Goal: Task Accomplishment & Management: Manage account settings

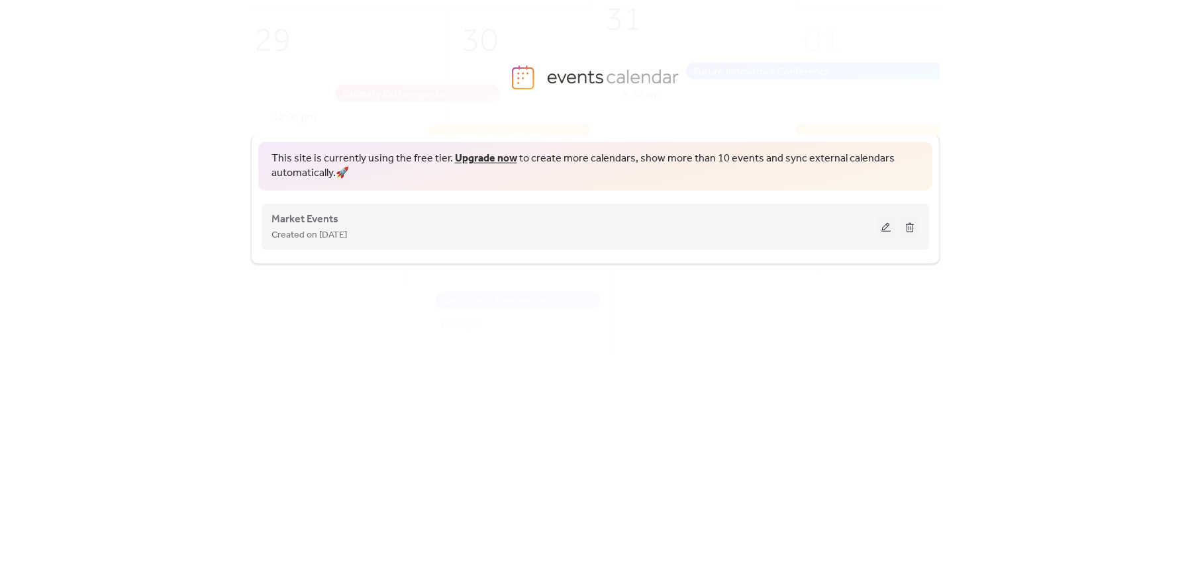
click at [879, 225] on button at bounding box center [886, 226] width 19 height 20
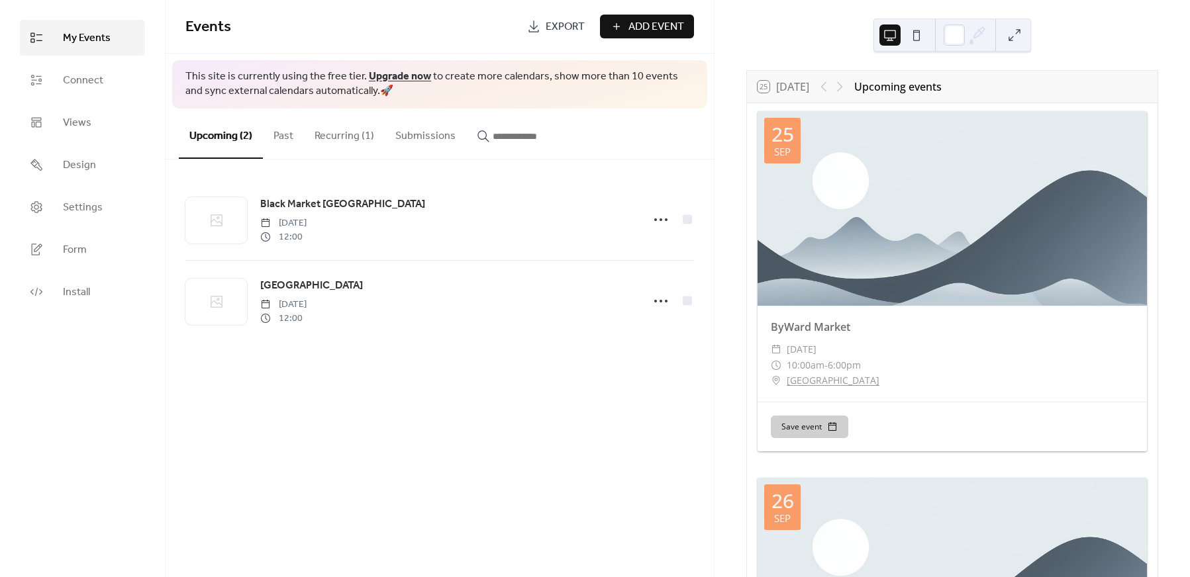
click at [342, 138] on button "Recurring (1)" at bounding box center [344, 133] width 81 height 49
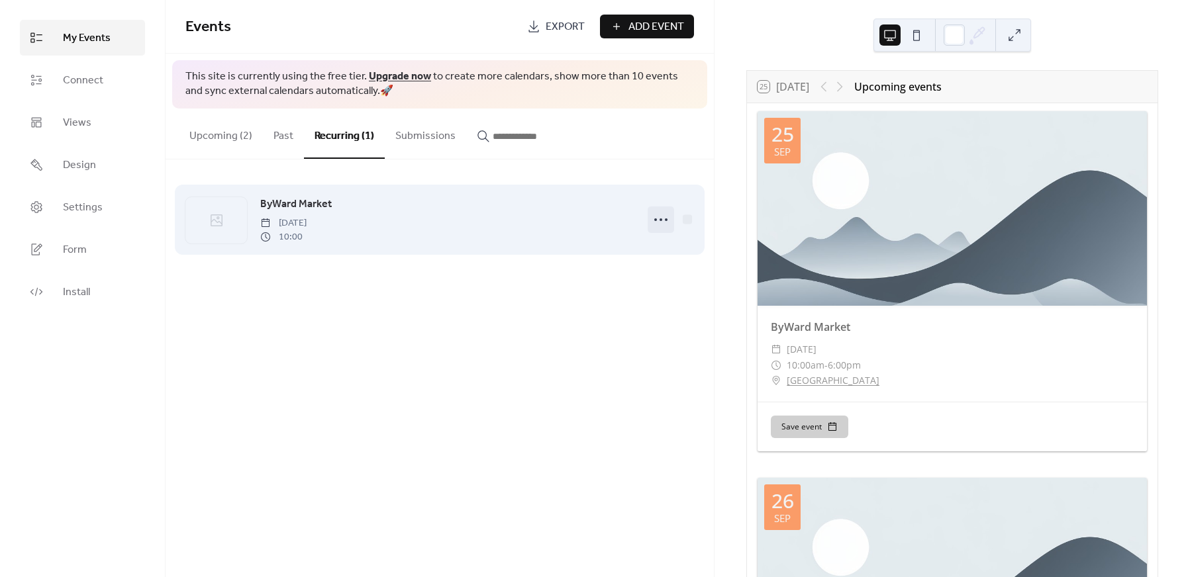
click at [661, 218] on circle at bounding box center [660, 219] width 3 height 3
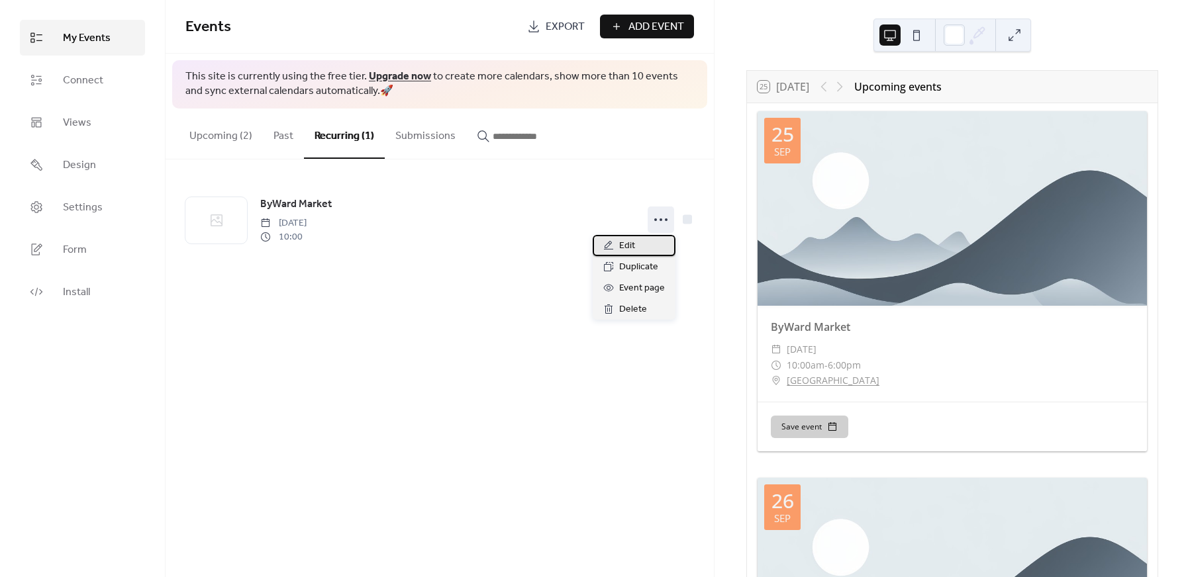
click at [626, 242] on span "Edit" at bounding box center [627, 246] width 16 height 16
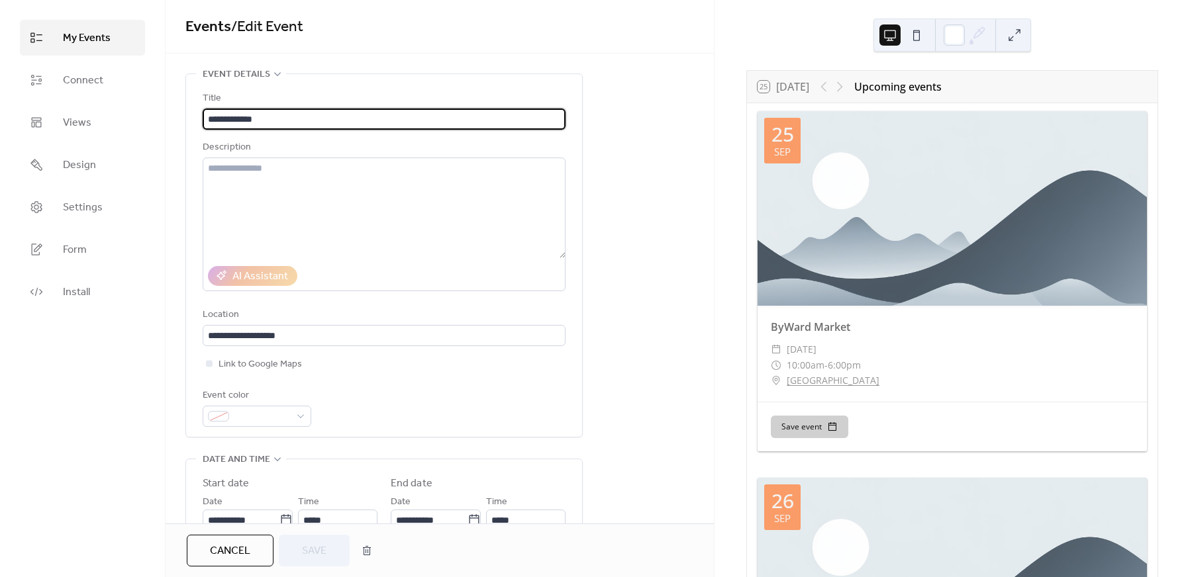
type input "**********"
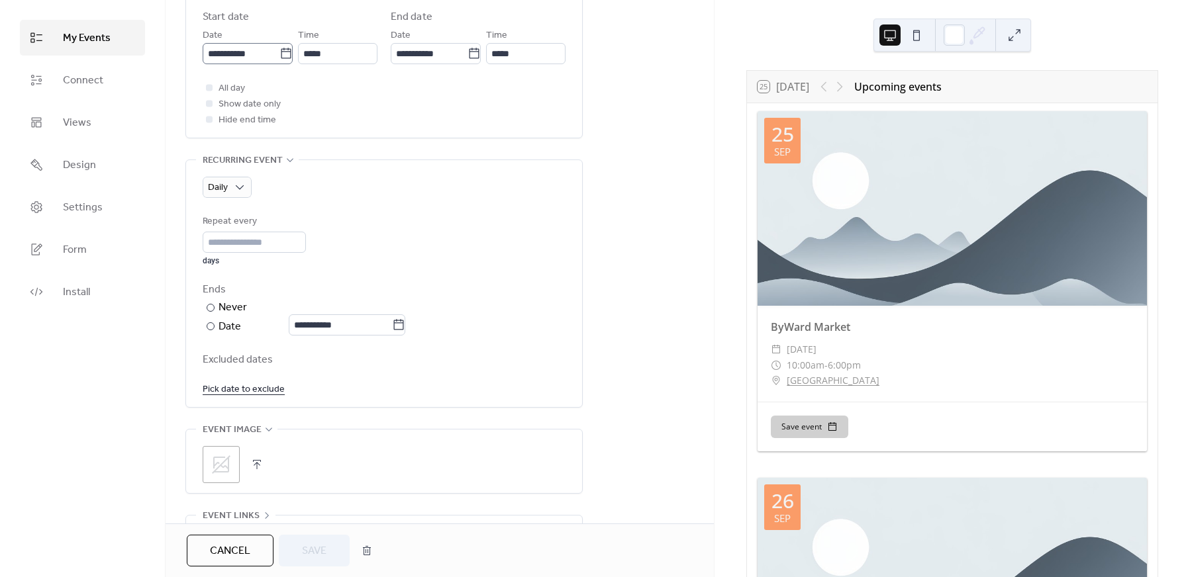
scroll to position [353, 0]
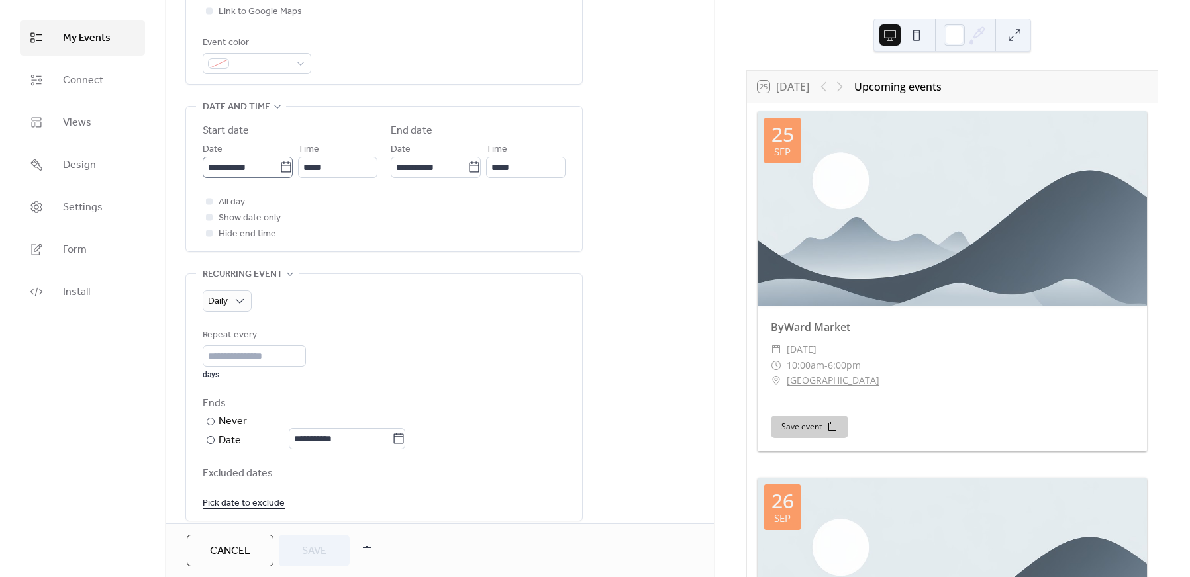
click at [281, 170] on icon at bounding box center [285, 167] width 13 height 13
click at [279, 170] on input "**********" at bounding box center [241, 167] width 77 height 21
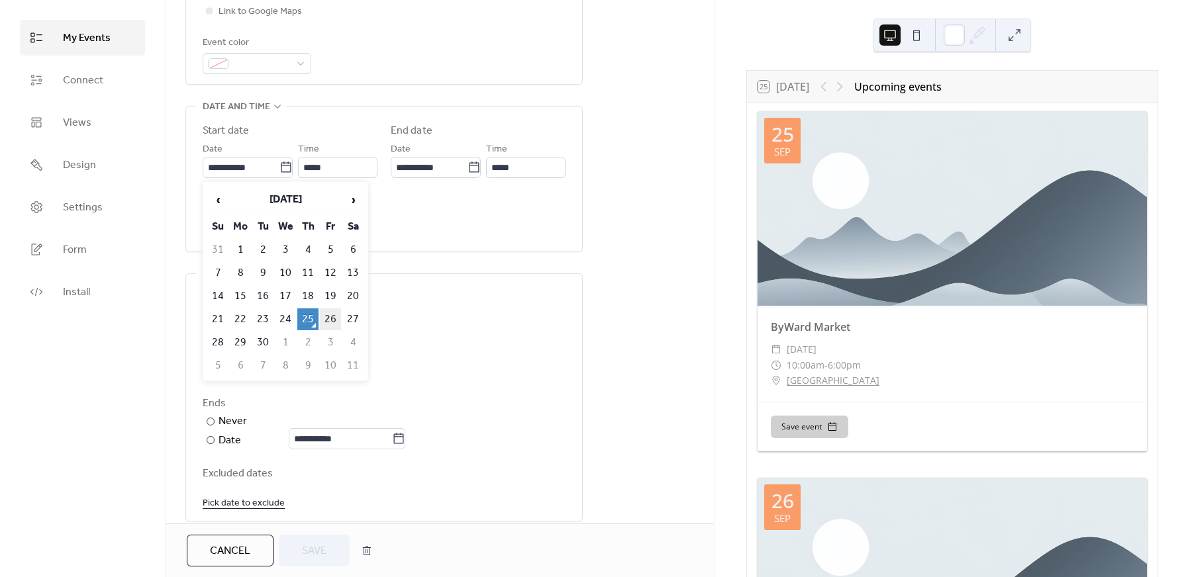
click at [329, 308] on td "26" at bounding box center [330, 319] width 21 height 22
type input "**********"
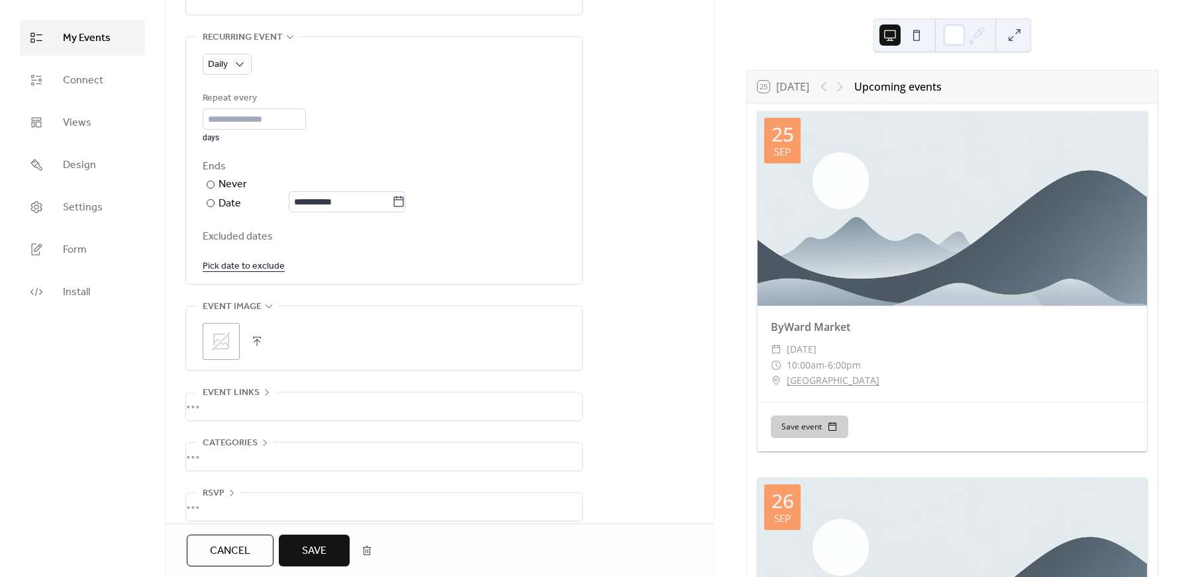
scroll to position [604, 0]
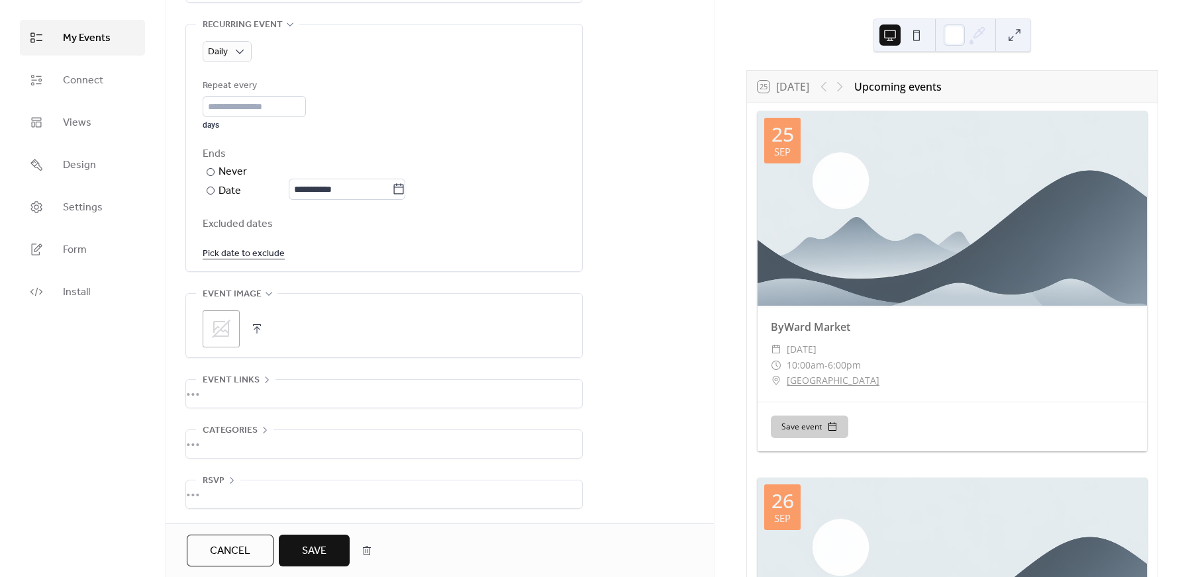
click at [316, 553] on span "Save" at bounding box center [314, 552] width 24 height 16
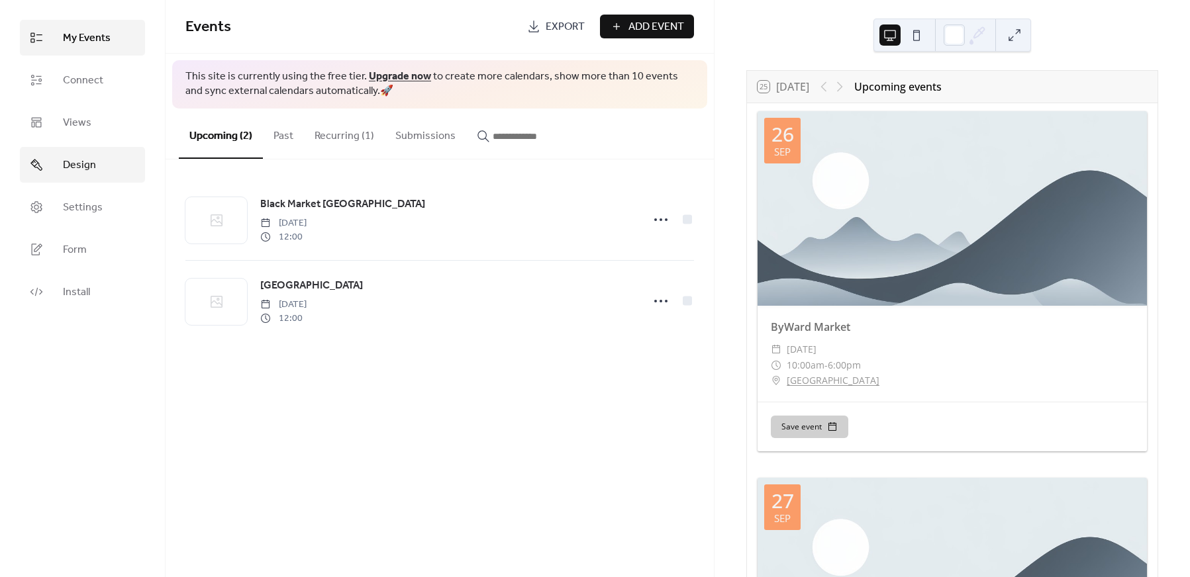
click at [75, 161] on span "Design" at bounding box center [79, 166] width 33 height 16
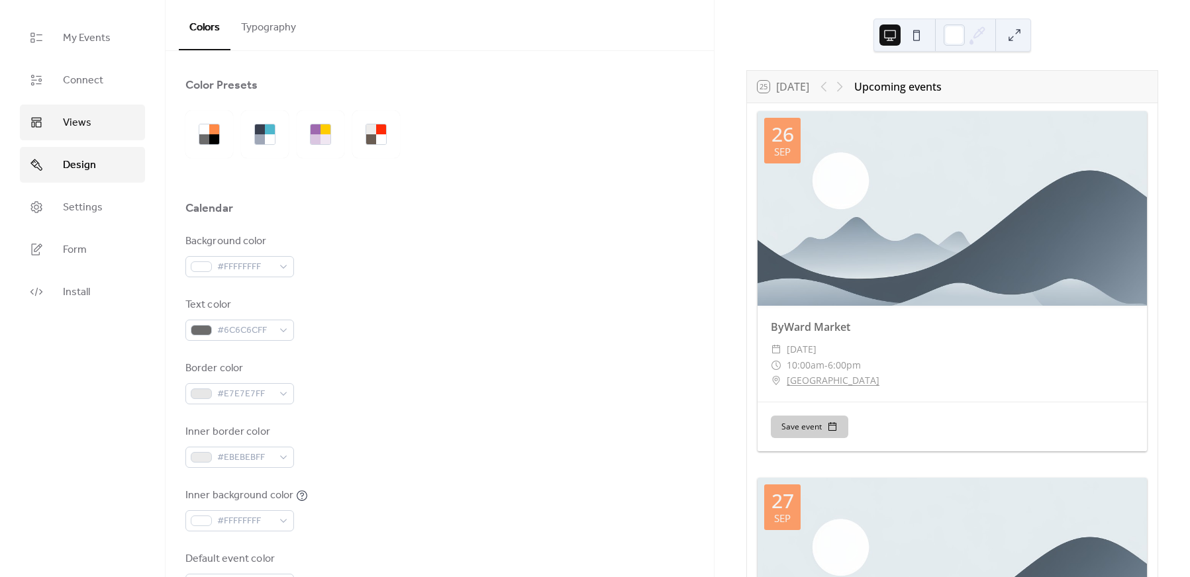
click at [81, 119] on span "Views" at bounding box center [77, 123] width 28 height 16
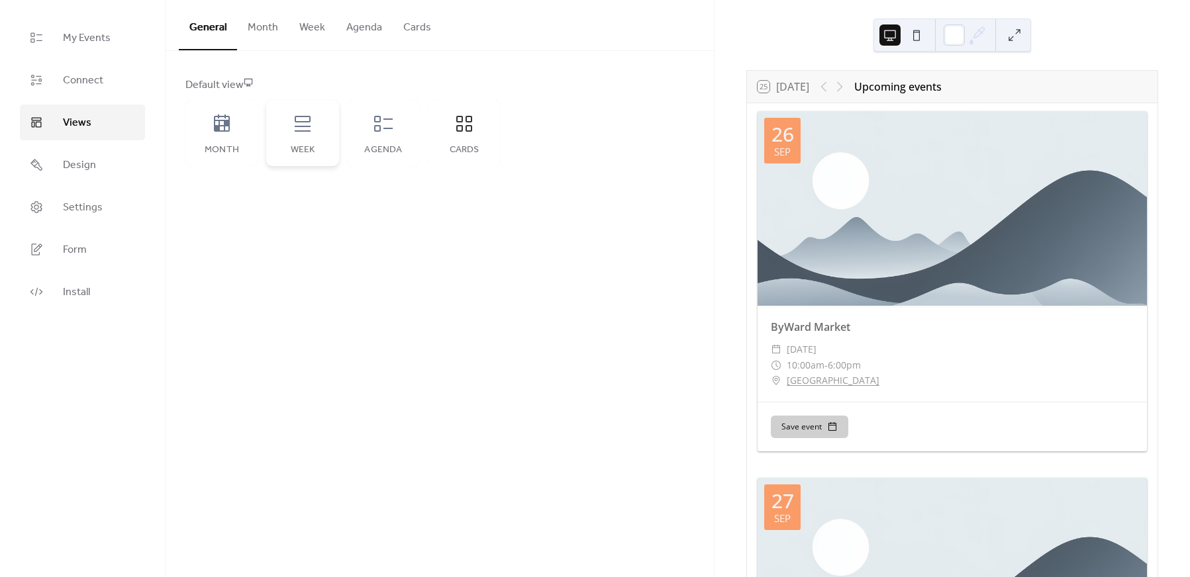
click at [303, 142] on div "Week" at bounding box center [302, 133] width 73 height 66
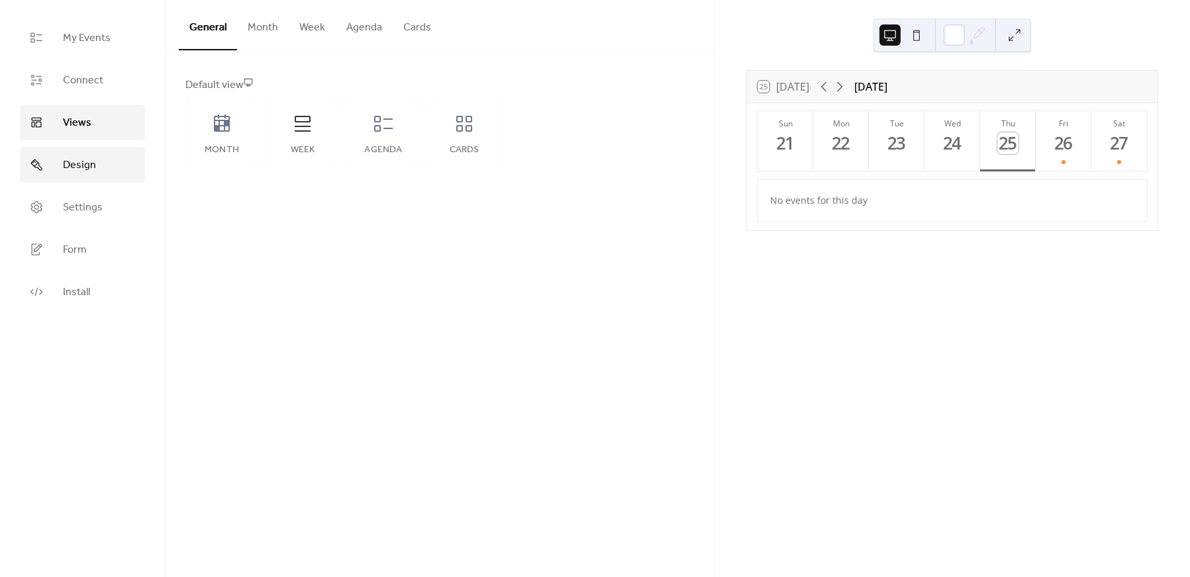
click at [85, 165] on span "Design" at bounding box center [79, 166] width 33 height 16
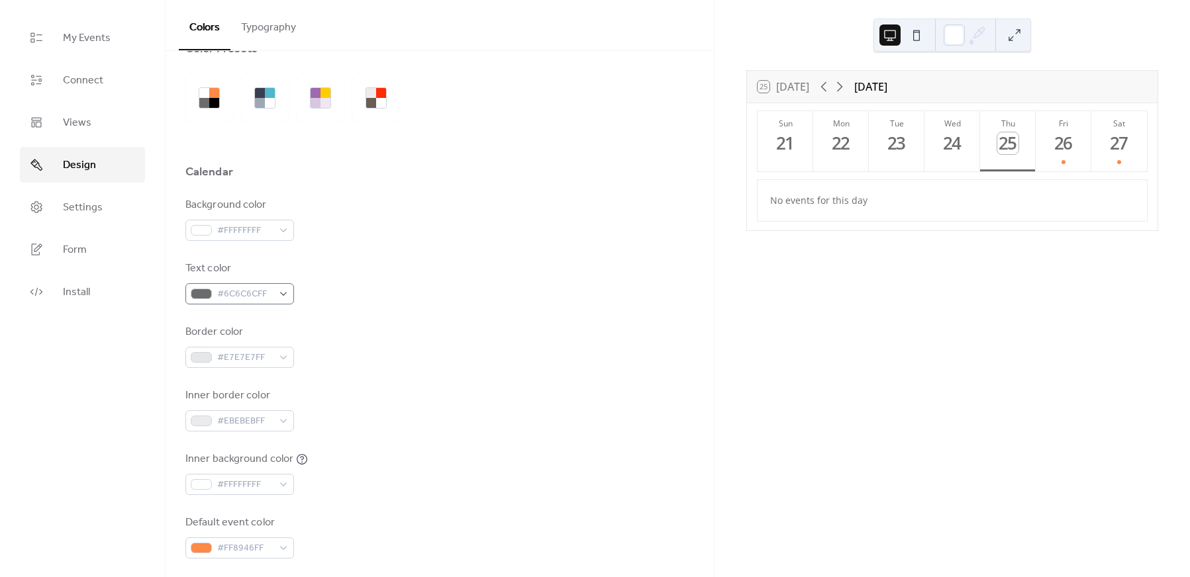
scroll to position [88, 0]
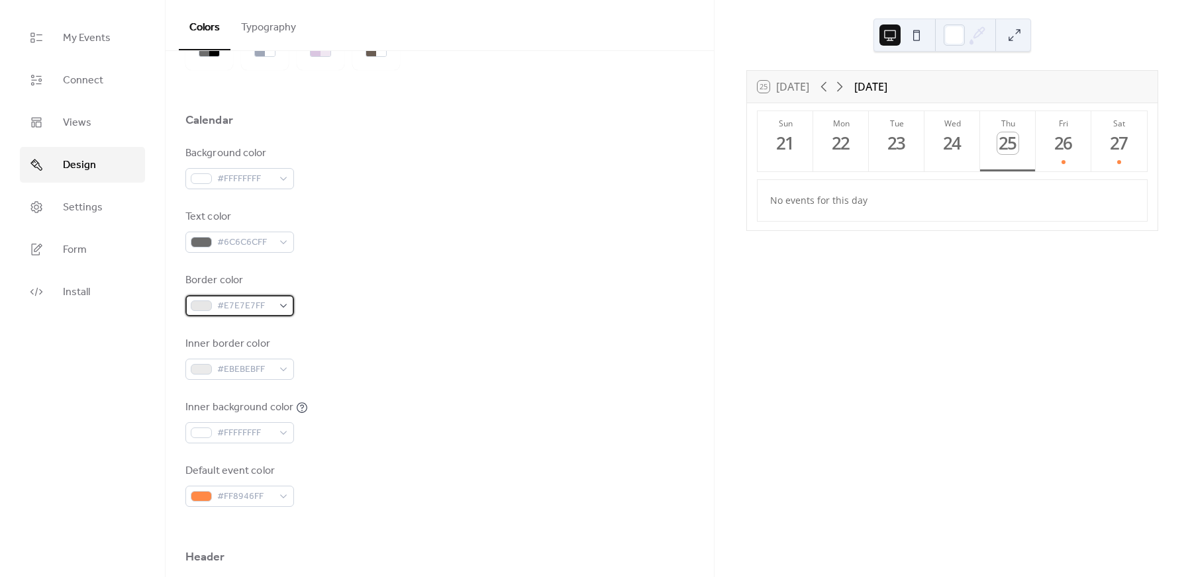
click at [240, 299] on span "#E7E7E7FF" at bounding box center [245, 307] width 56 height 16
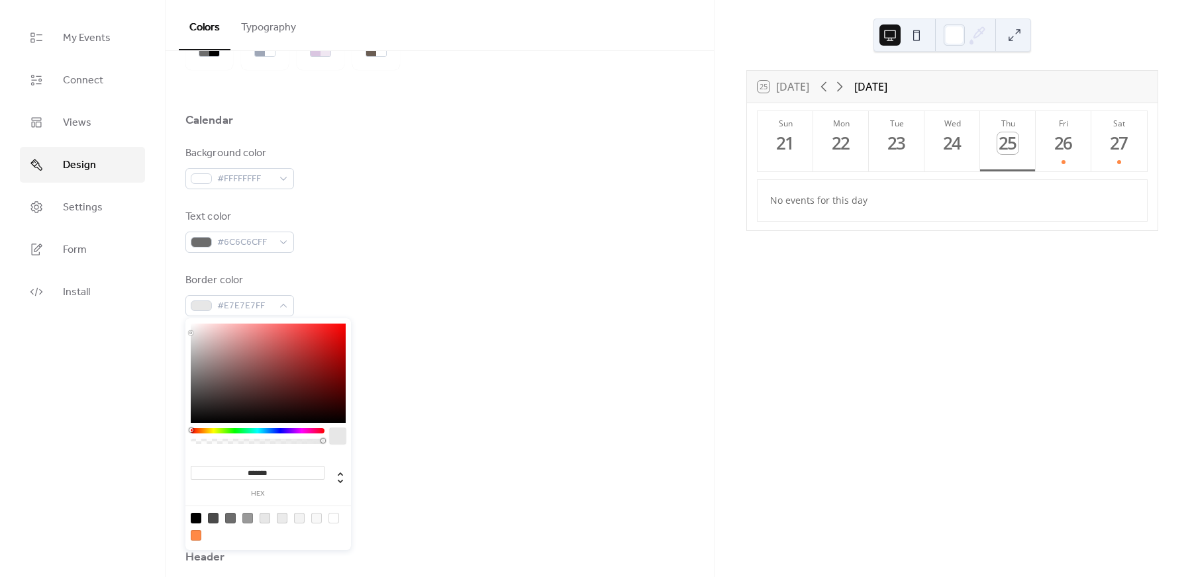
click at [193, 518] on div at bounding box center [196, 518] width 11 height 11
type input "*******"
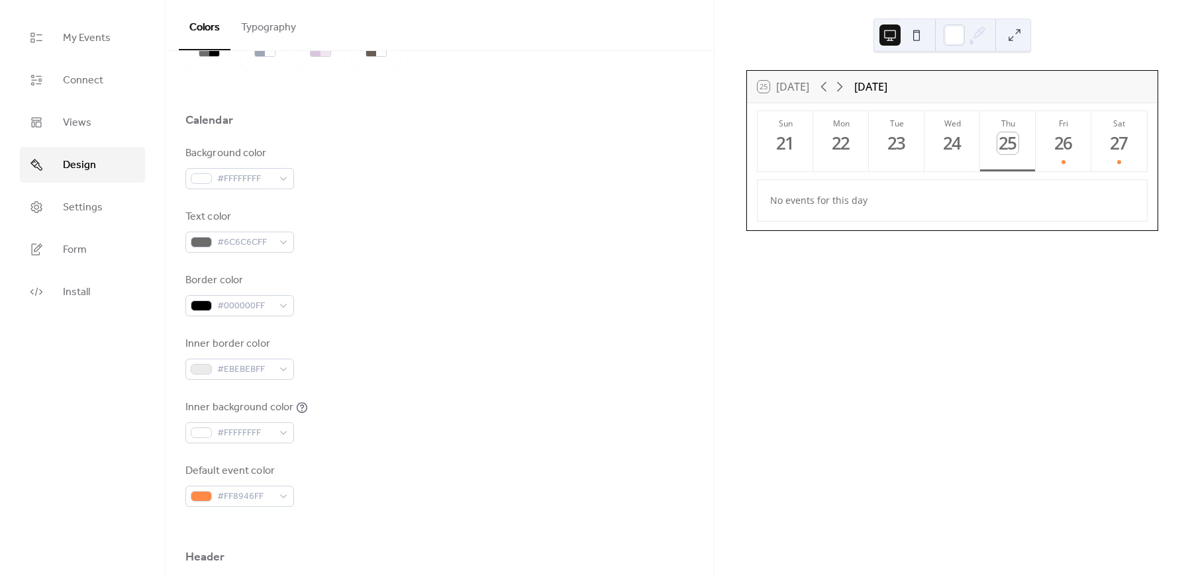
click at [399, 434] on div "Inner background color #FFFFFFFF" at bounding box center [439, 422] width 508 height 44
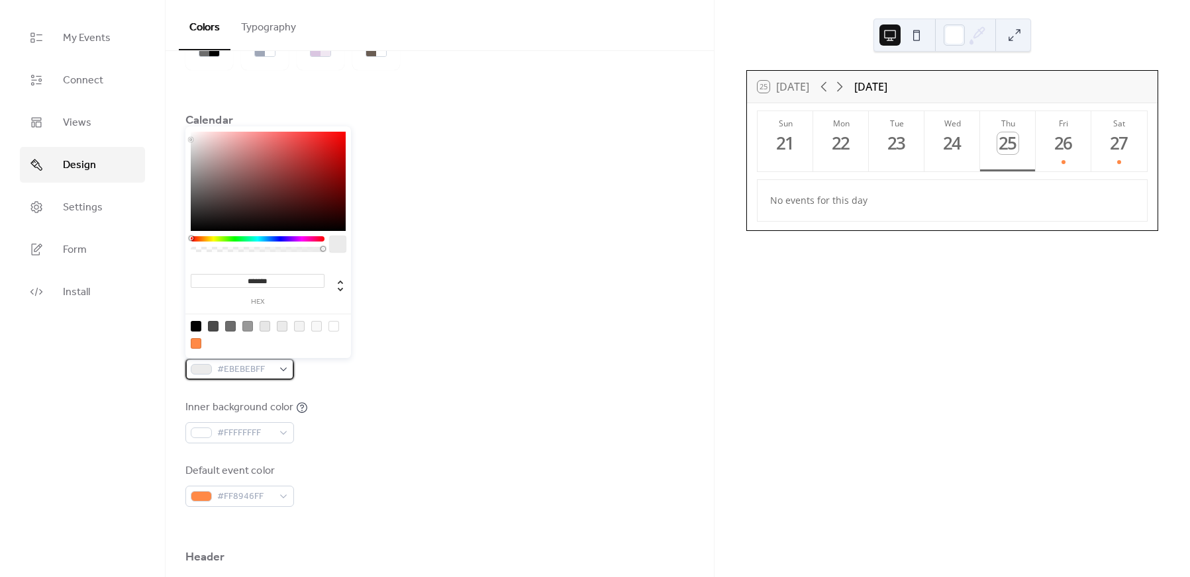
click at [248, 364] on span "#EBEBEBFF" at bounding box center [245, 370] width 56 height 16
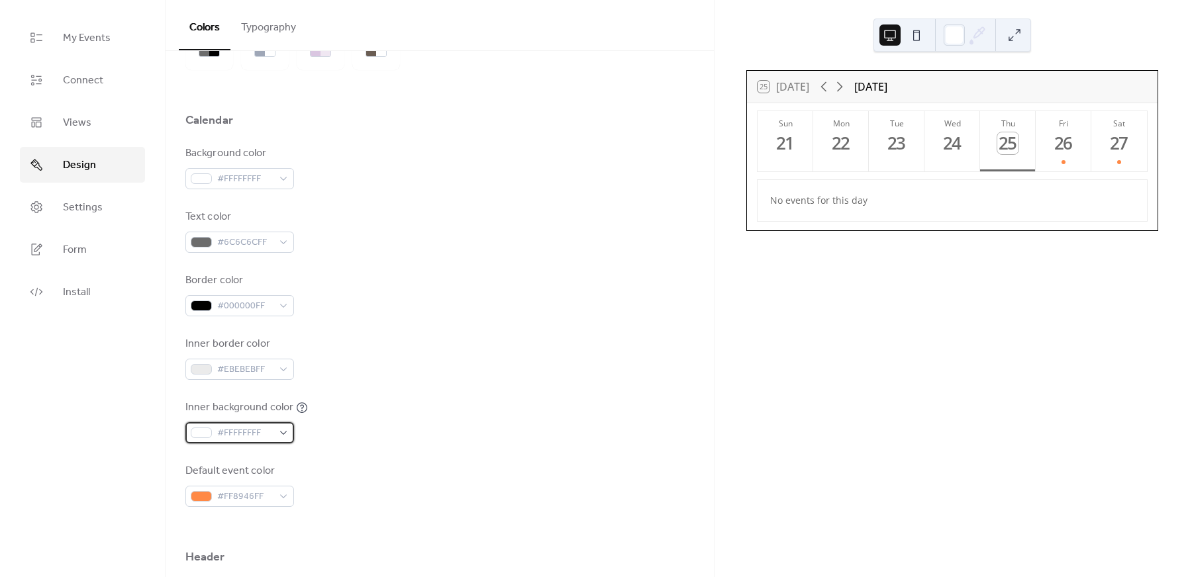
click at [246, 427] on span "#FFFFFFFF" at bounding box center [245, 434] width 56 height 16
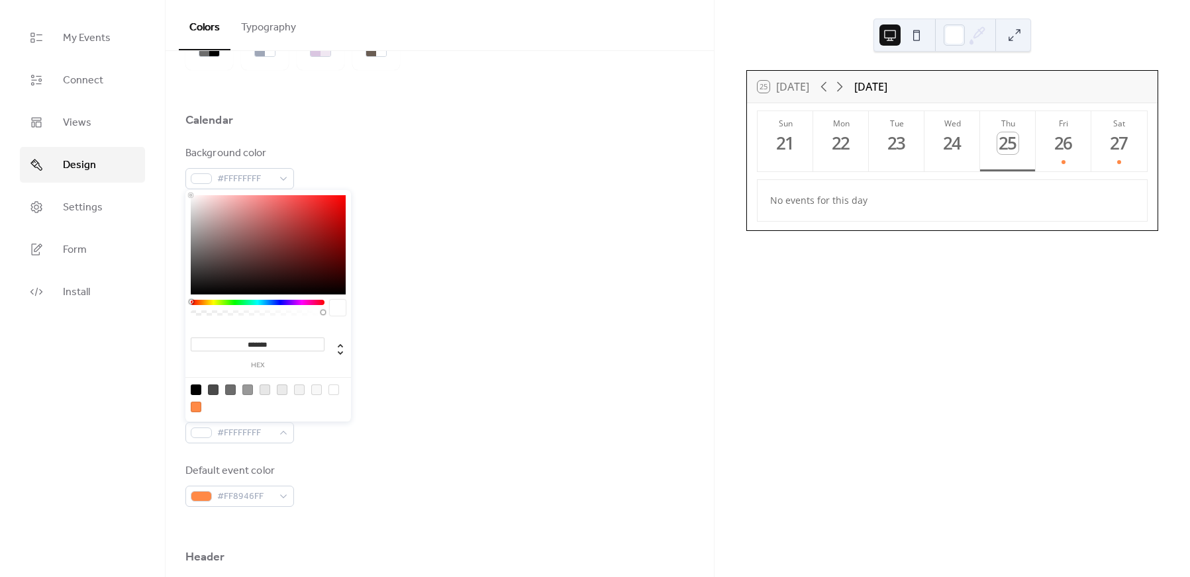
click at [192, 385] on div at bounding box center [196, 390] width 11 height 11
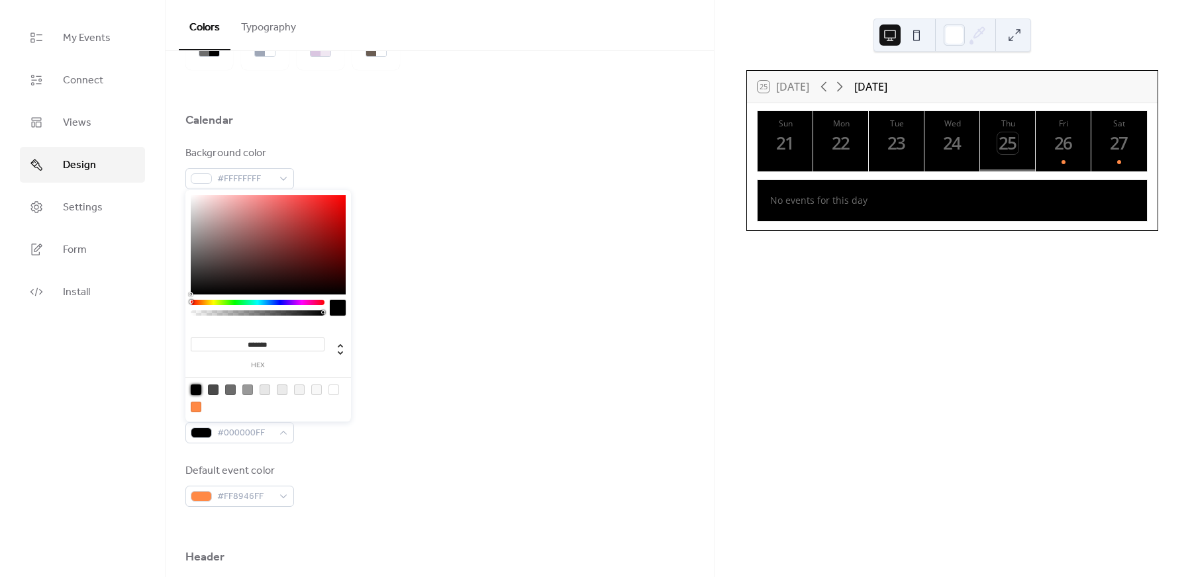
click at [329, 391] on div at bounding box center [333, 390] width 11 height 11
type input "*******"
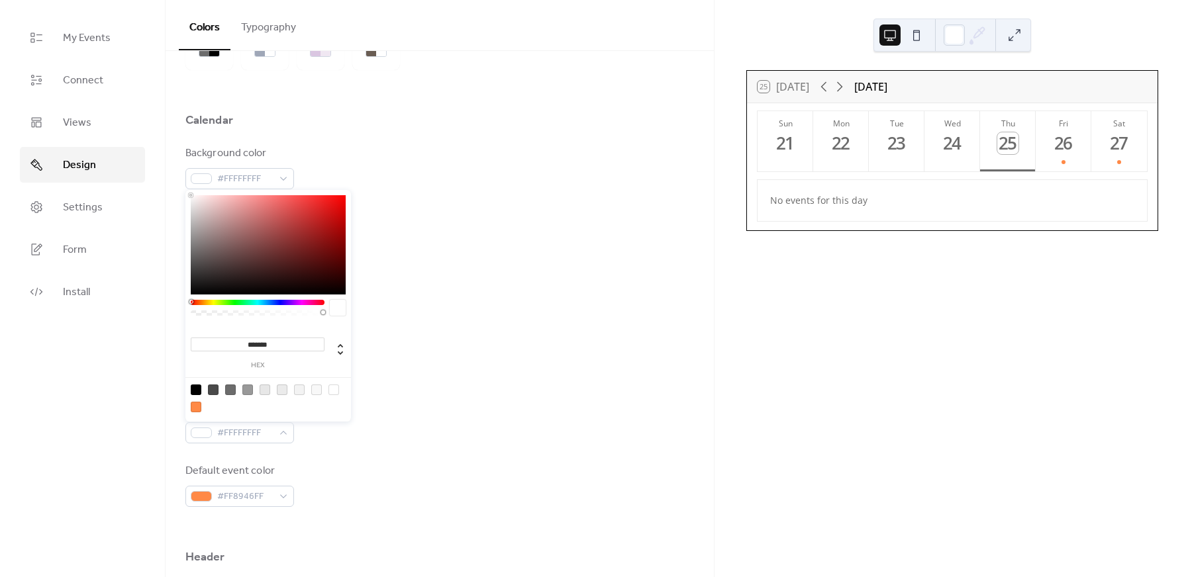
click at [318, 469] on div "Default event color #FF8946FF" at bounding box center [439, 485] width 508 height 44
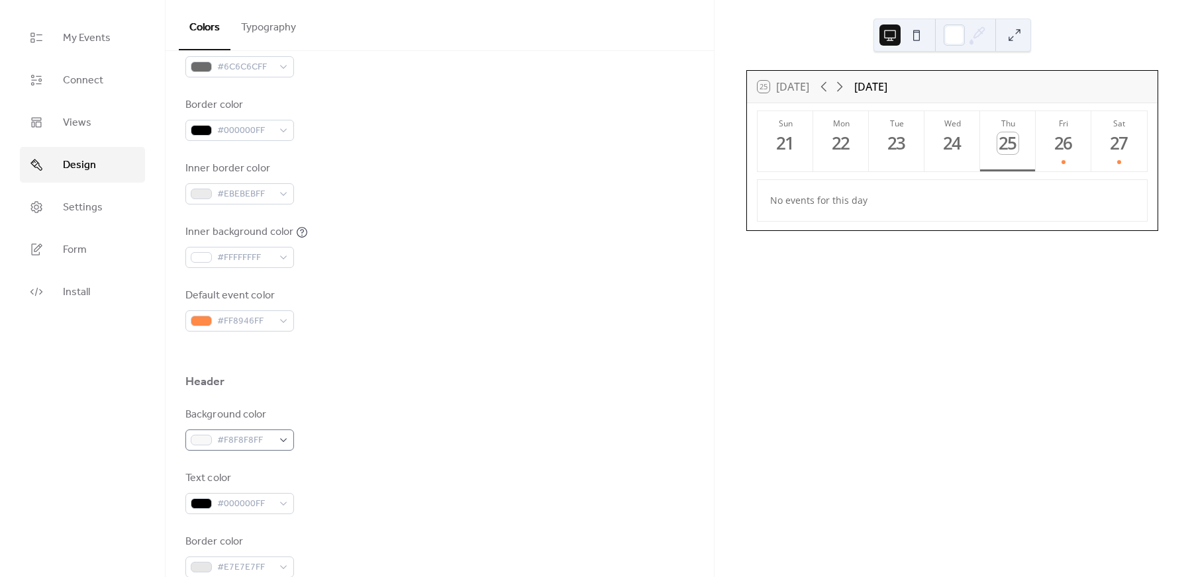
scroll to position [265, 0]
click at [261, 437] on span "#F8F8F8FF" at bounding box center [245, 440] width 56 height 16
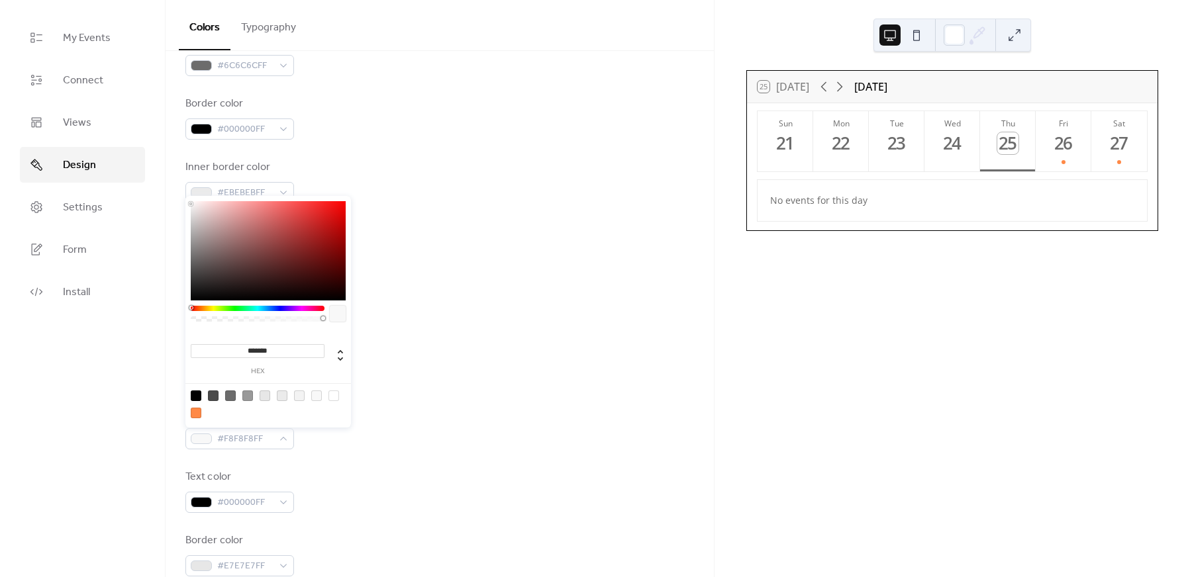
click at [198, 399] on div at bounding box center [196, 396] width 11 height 11
type input "*******"
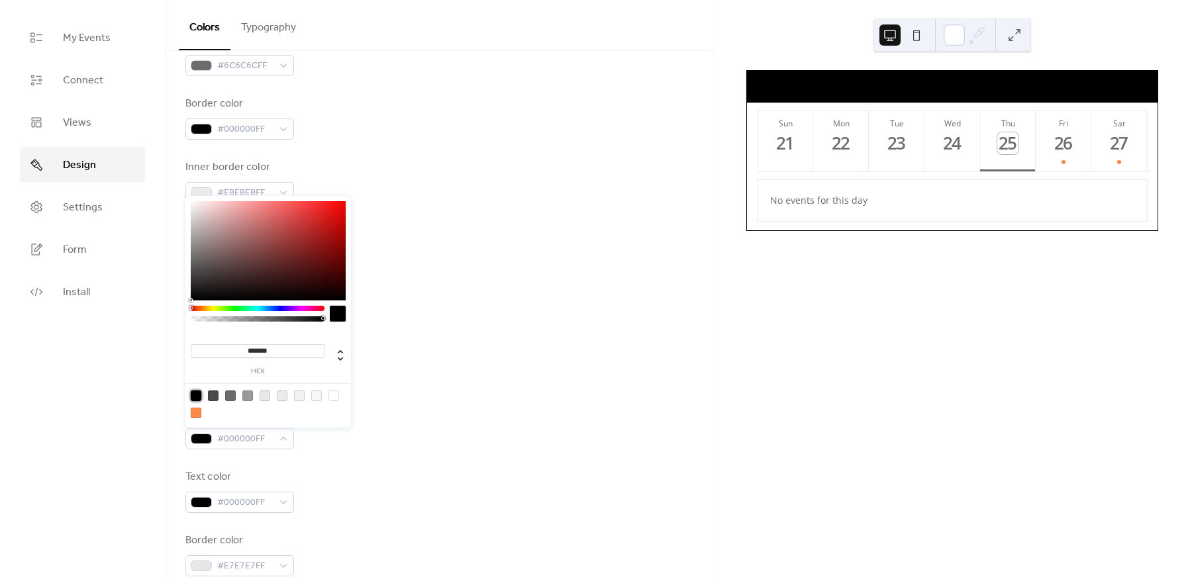
click at [369, 438] on div "Background color #000000FF" at bounding box center [439, 428] width 508 height 44
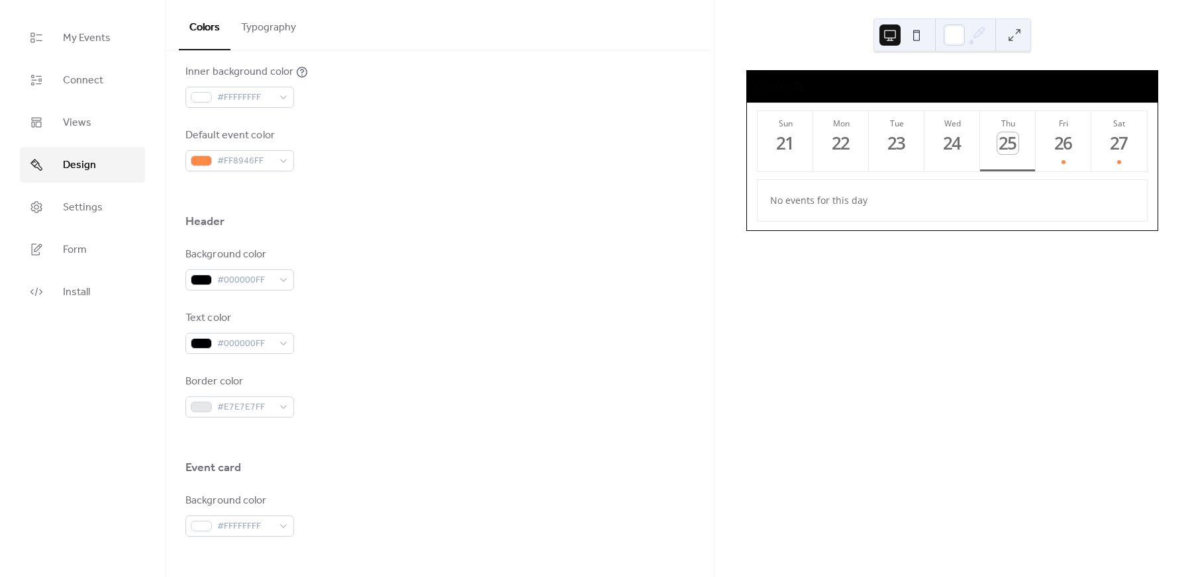
scroll to position [441, 0]
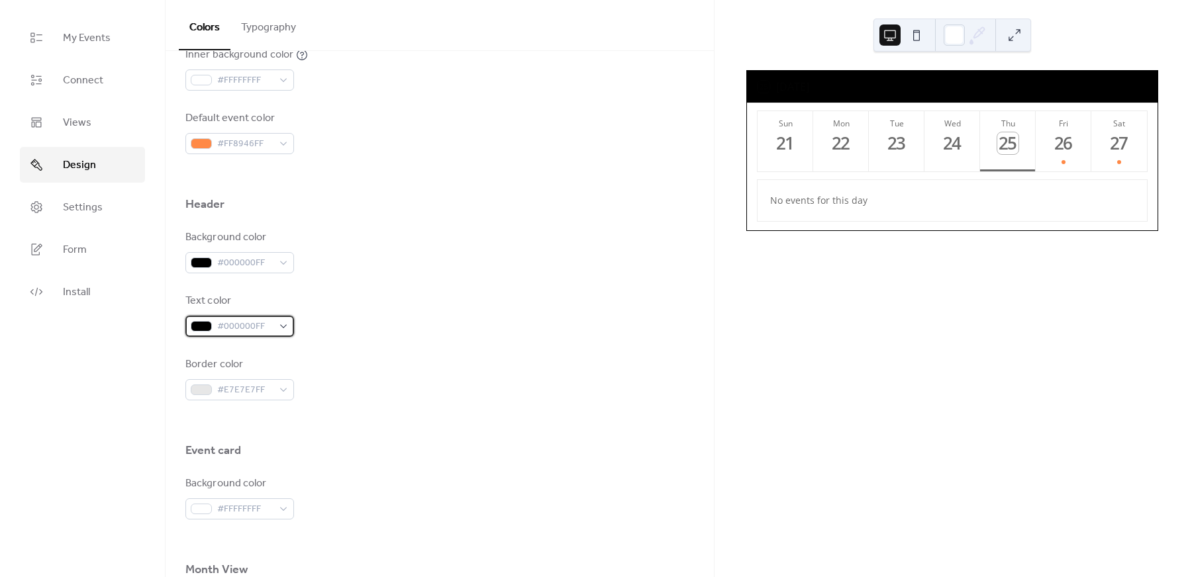
click at [255, 325] on span "#000000FF" at bounding box center [245, 327] width 56 height 16
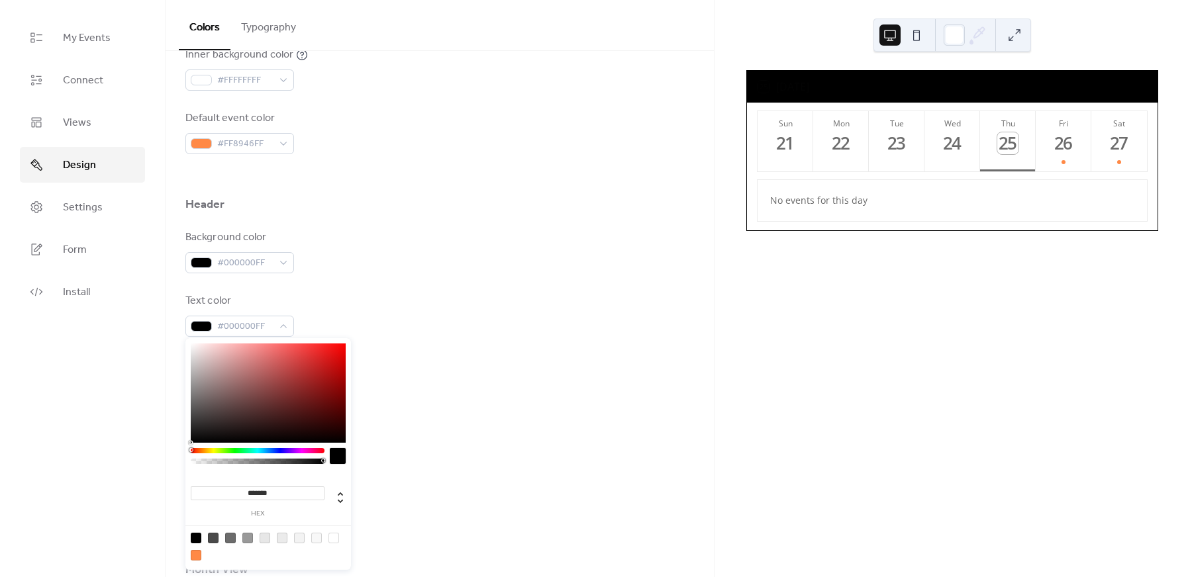
click at [189, 361] on div "******* hex" at bounding box center [268, 455] width 166 height 234
drag, startPoint x: 189, startPoint y: 361, endPoint x: 183, endPoint y: 345, distance: 17.0
click at [183, 345] on body "My Events Connect Views Design Settings Form Install Design Colors Typography C…" at bounding box center [595, 288] width 1190 height 577
type input "*******"
drag, startPoint x: 211, startPoint y: 367, endPoint x: 166, endPoint y: 328, distance: 59.1
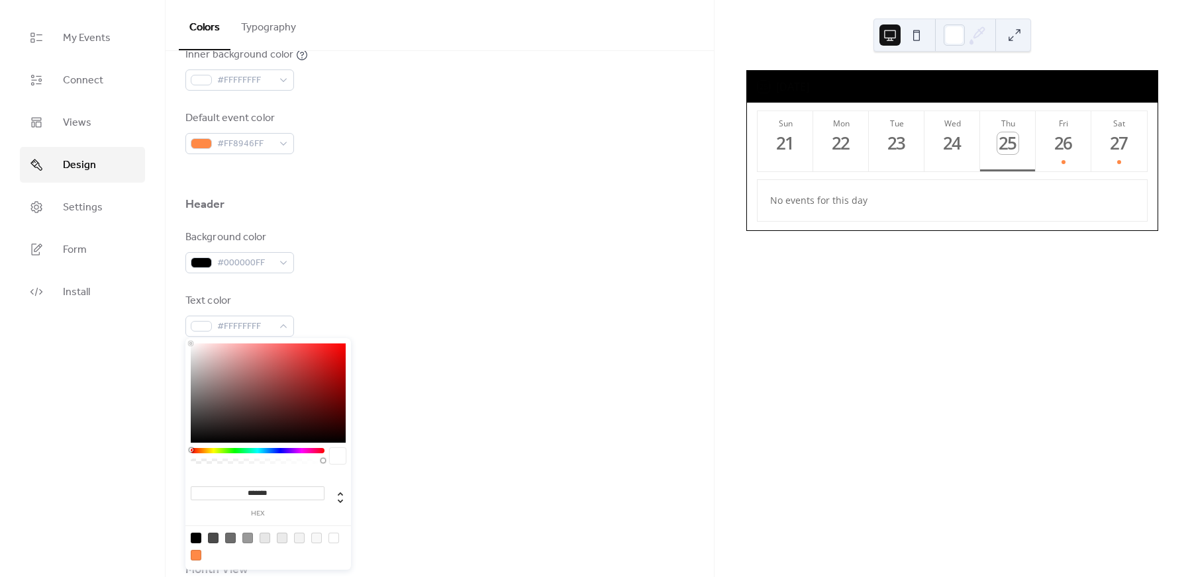
click at [166, 328] on body "My Events Connect Views Design Settings Form Install Design Colors Typography C…" at bounding box center [595, 288] width 1190 height 577
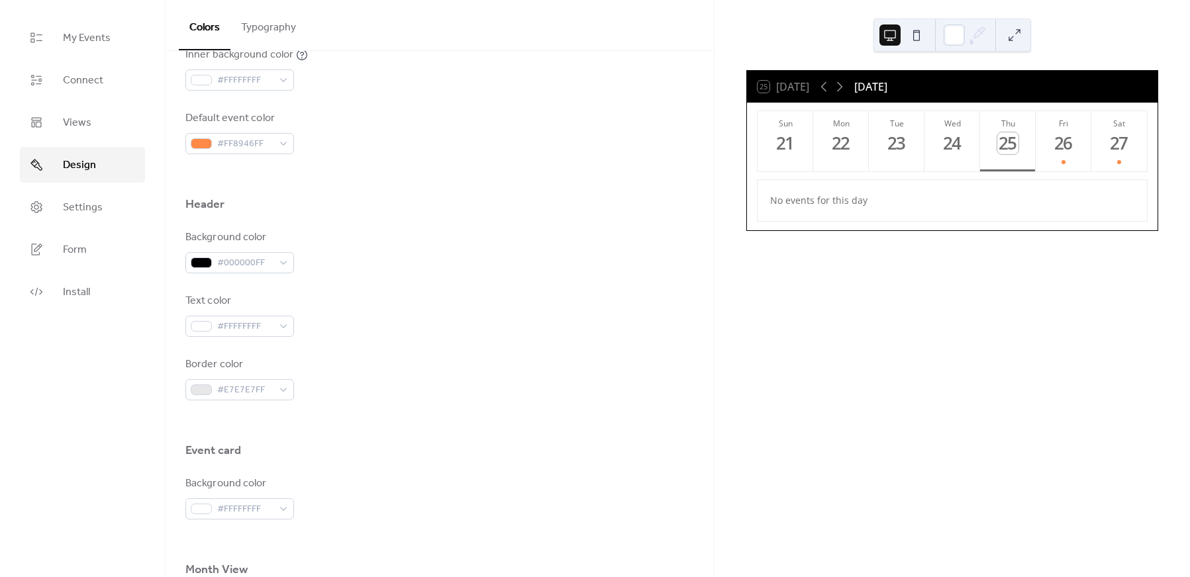
click at [406, 404] on div at bounding box center [439, 422] width 508 height 42
click at [256, 389] on span "#E7E7E7FF" at bounding box center [245, 391] width 56 height 16
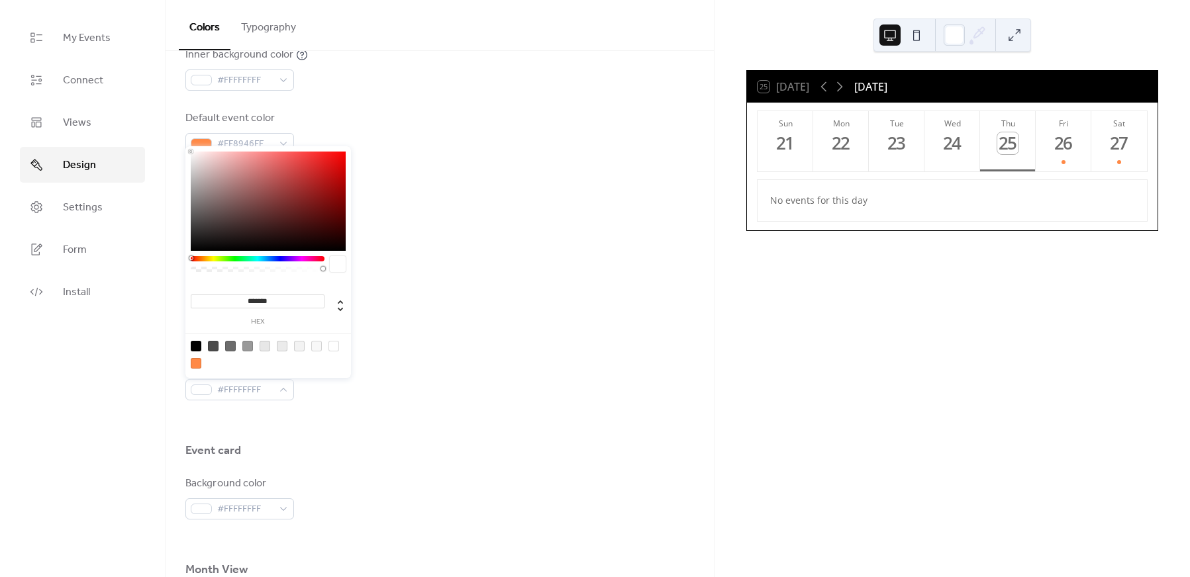
drag, startPoint x: 207, startPoint y: 158, endPoint x: 138, endPoint y: 141, distance: 71.0
click at [138, 141] on body "My Events Connect Views Design Settings Form Install Design Colors Typography C…" at bounding box center [595, 288] width 1190 height 577
drag, startPoint x: 197, startPoint y: 160, endPoint x: 314, endPoint y: 190, distance: 120.3
click at [314, 190] on div at bounding box center [268, 201] width 155 height 99
type input "*******"
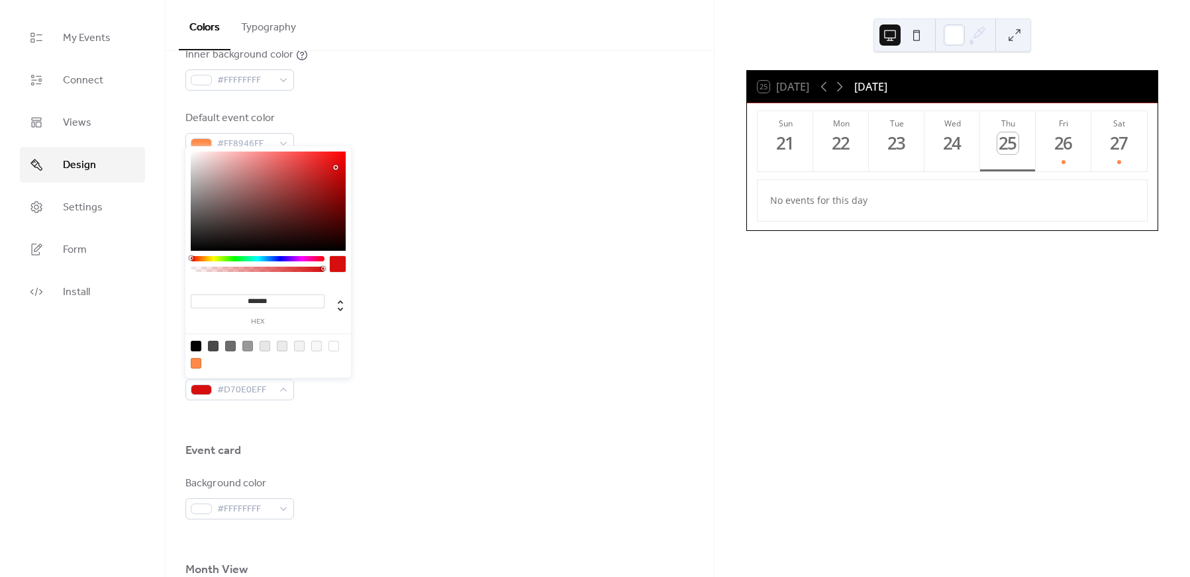
drag, startPoint x: 314, startPoint y: 189, endPoint x: 333, endPoint y: 168, distance: 28.6
click at [334, 168] on div at bounding box center [335, 167] width 3 height 3
click at [422, 236] on div "Background color #000000FF" at bounding box center [439, 252] width 508 height 44
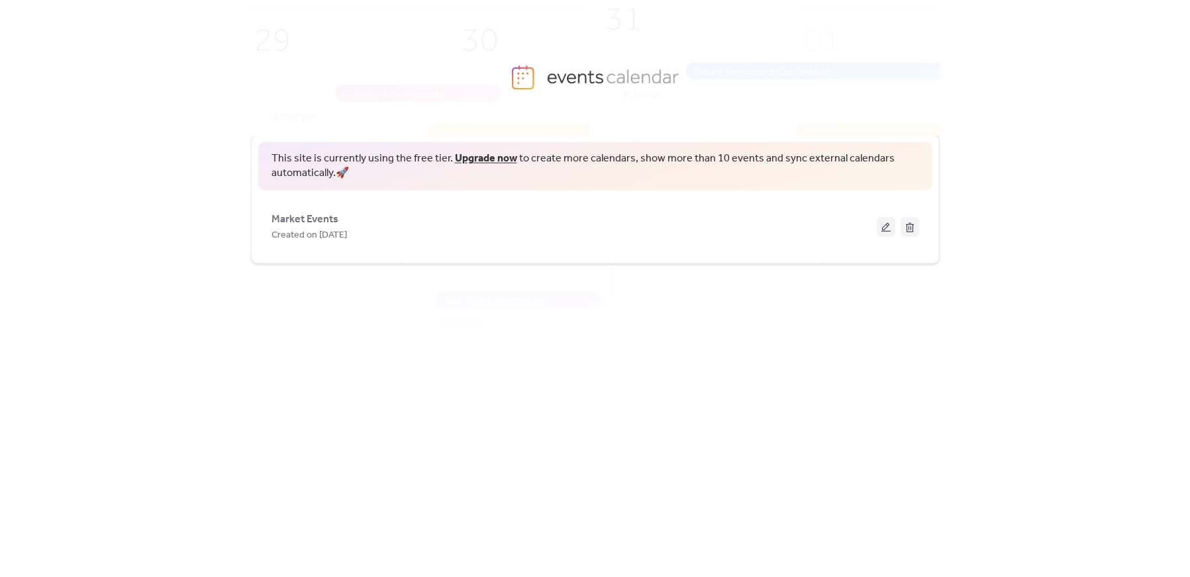
click at [881, 228] on button at bounding box center [886, 226] width 19 height 20
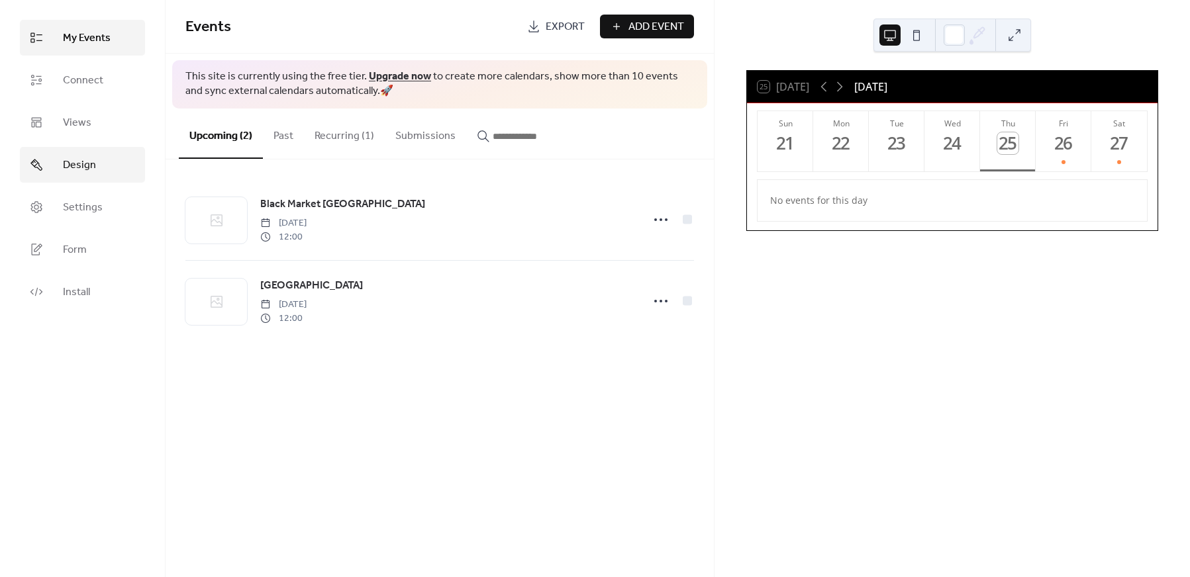
click at [60, 160] on link "Design" at bounding box center [82, 165] width 125 height 36
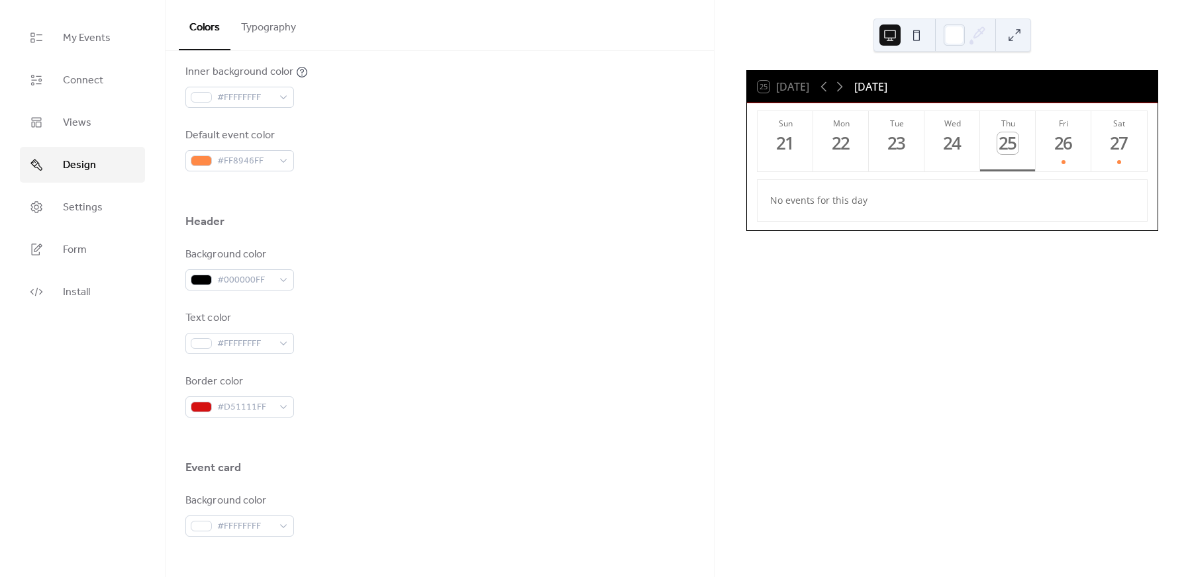
scroll to position [441, 0]
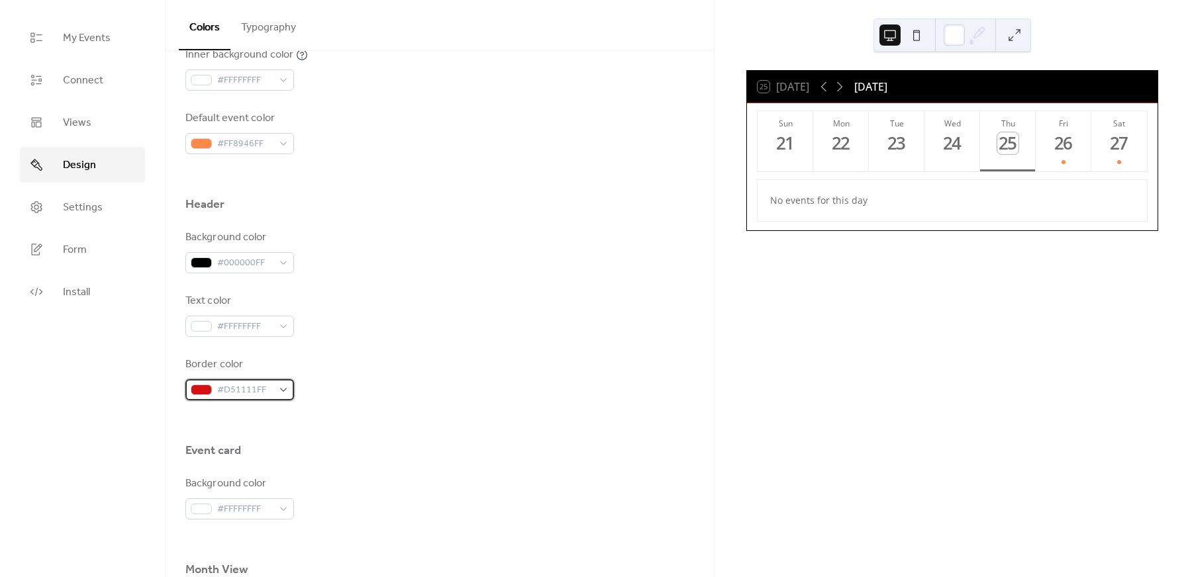
click at [272, 379] on div "#D51111FF" at bounding box center [239, 389] width 109 height 21
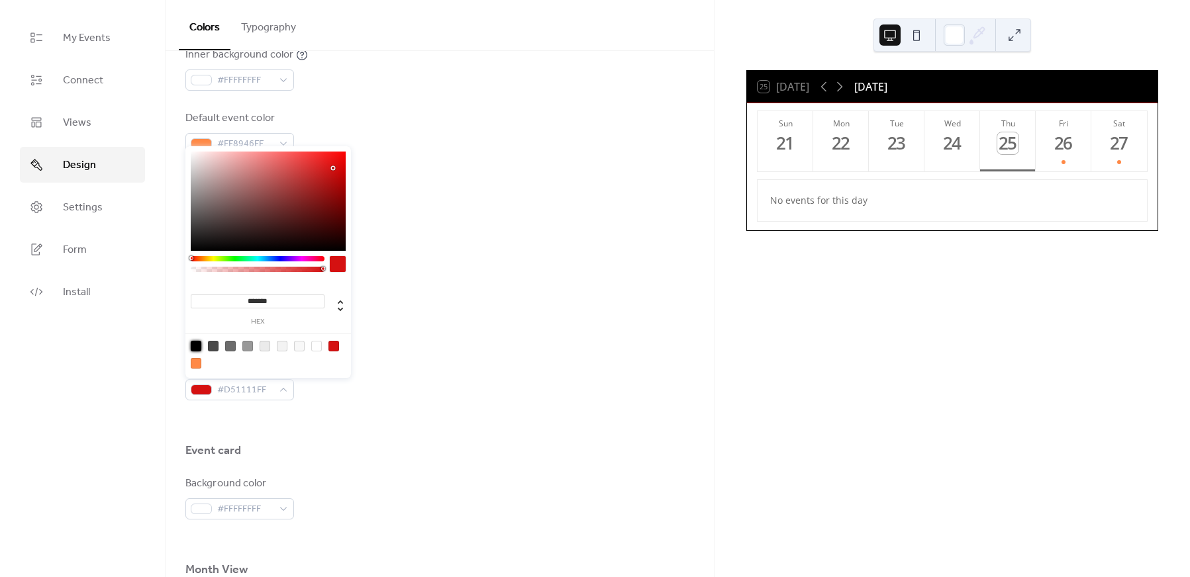
click at [192, 345] on div at bounding box center [196, 346] width 11 height 11
type input "*******"
click at [390, 458] on div "Event card" at bounding box center [439, 454] width 508 height 23
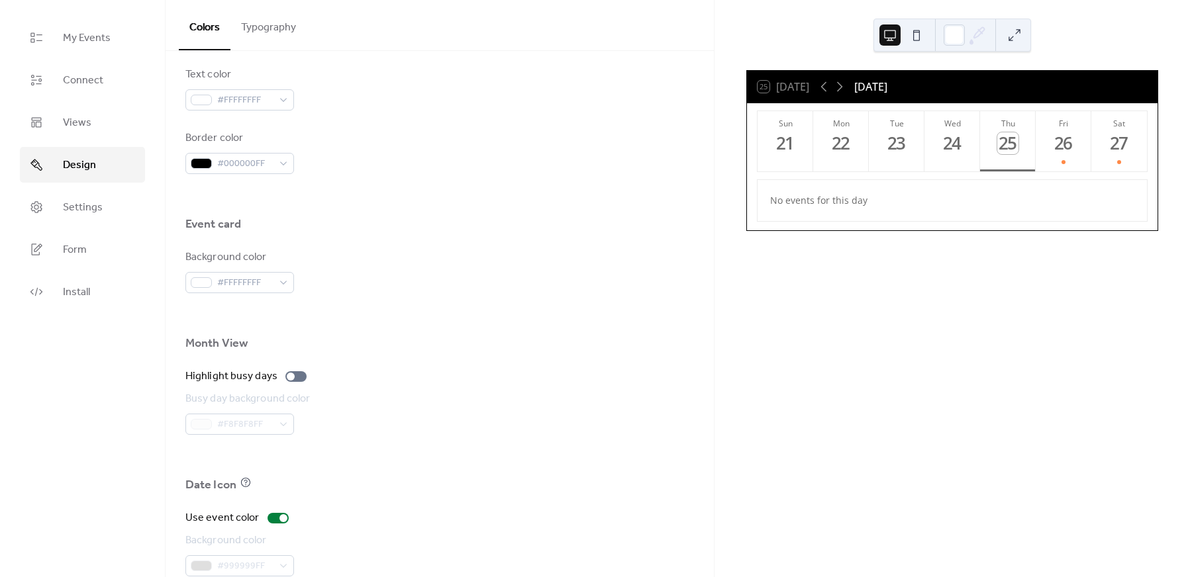
scroll to position [491, 0]
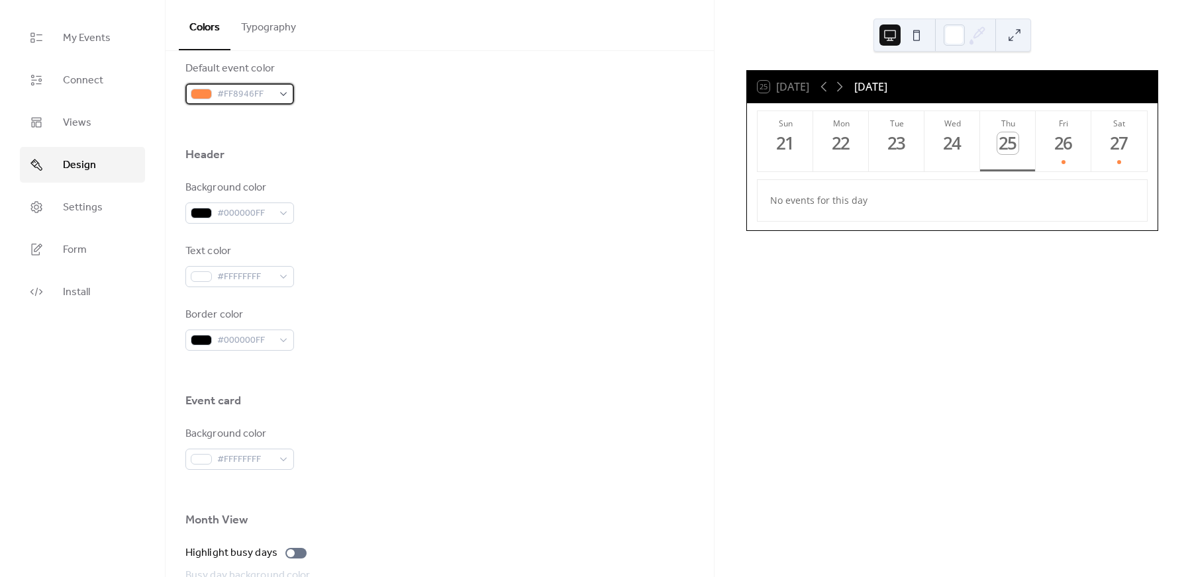
click at [275, 99] on div "#FF8946FF" at bounding box center [239, 93] width 109 height 21
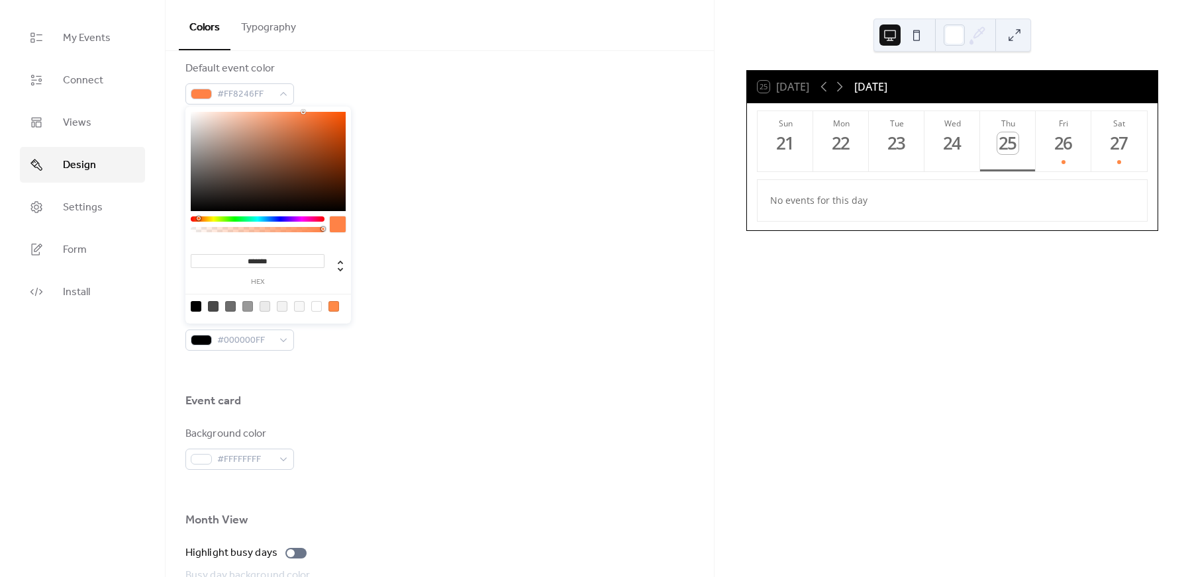
type input "*******"
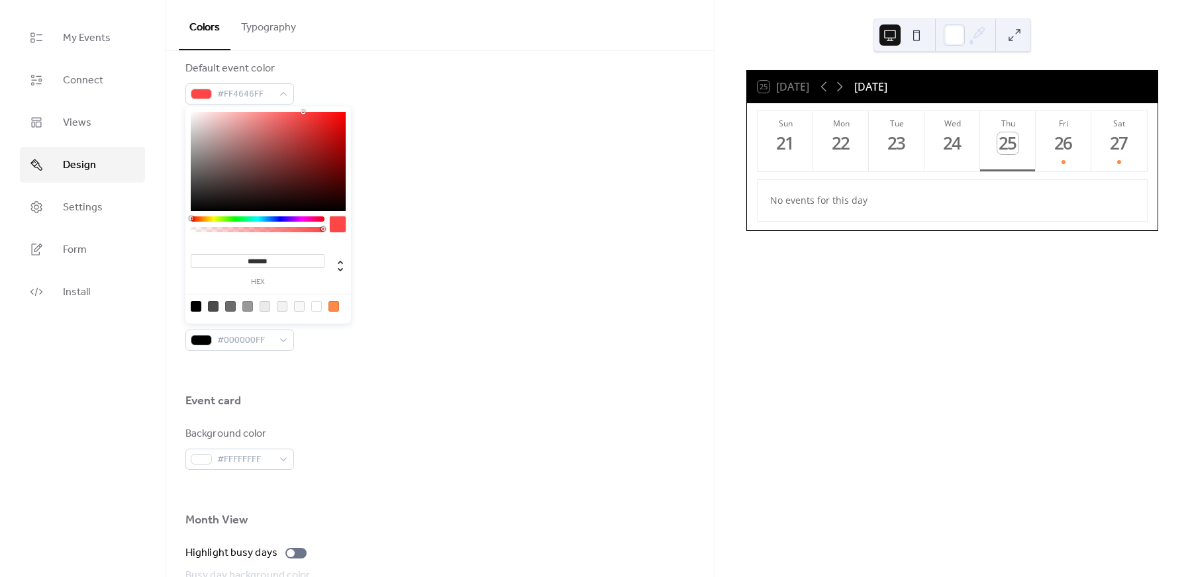
drag, startPoint x: 198, startPoint y: 220, endPoint x: 183, endPoint y: 220, distance: 15.2
click at [183, 220] on body "My Events Connect Views Design Settings Form Install Design Colors Typography C…" at bounding box center [595, 288] width 1190 height 577
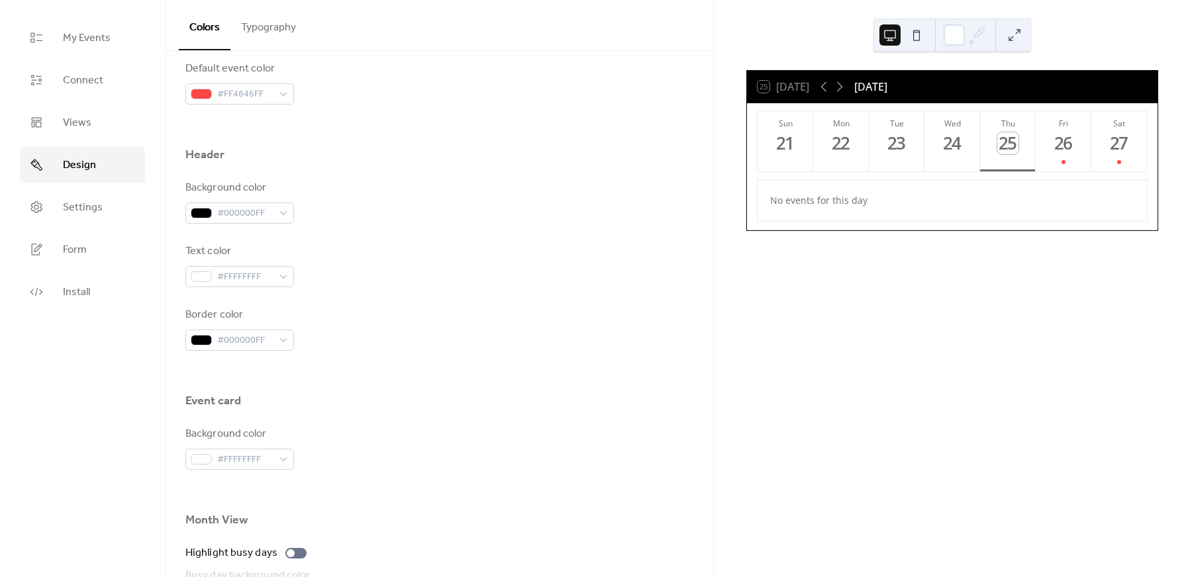
click at [443, 314] on div "Border color #000000FF" at bounding box center [439, 329] width 508 height 44
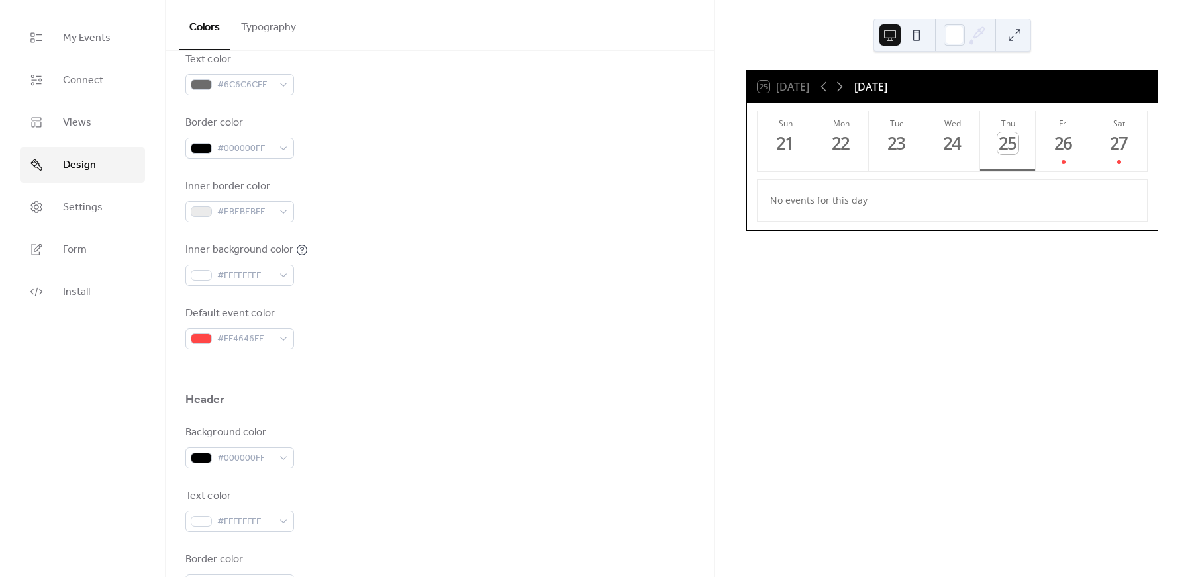
scroll to position [226, 0]
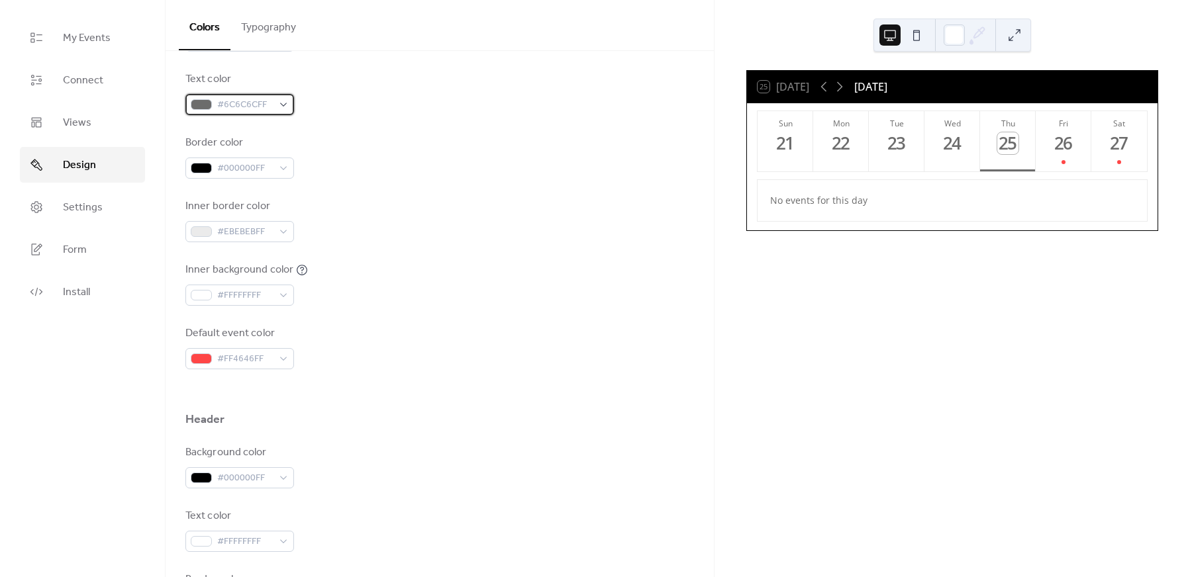
click at [244, 111] on span "#6C6C6CFF" at bounding box center [245, 105] width 56 height 16
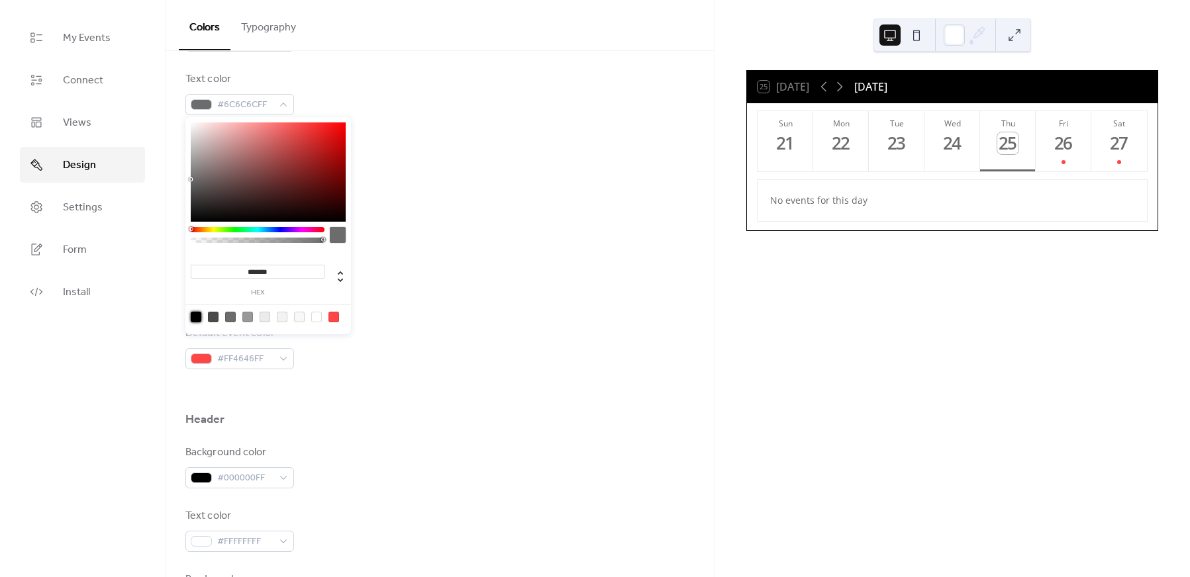
click at [195, 315] on div at bounding box center [196, 317] width 11 height 11
type input "*******"
click at [408, 371] on div at bounding box center [439, 390] width 508 height 42
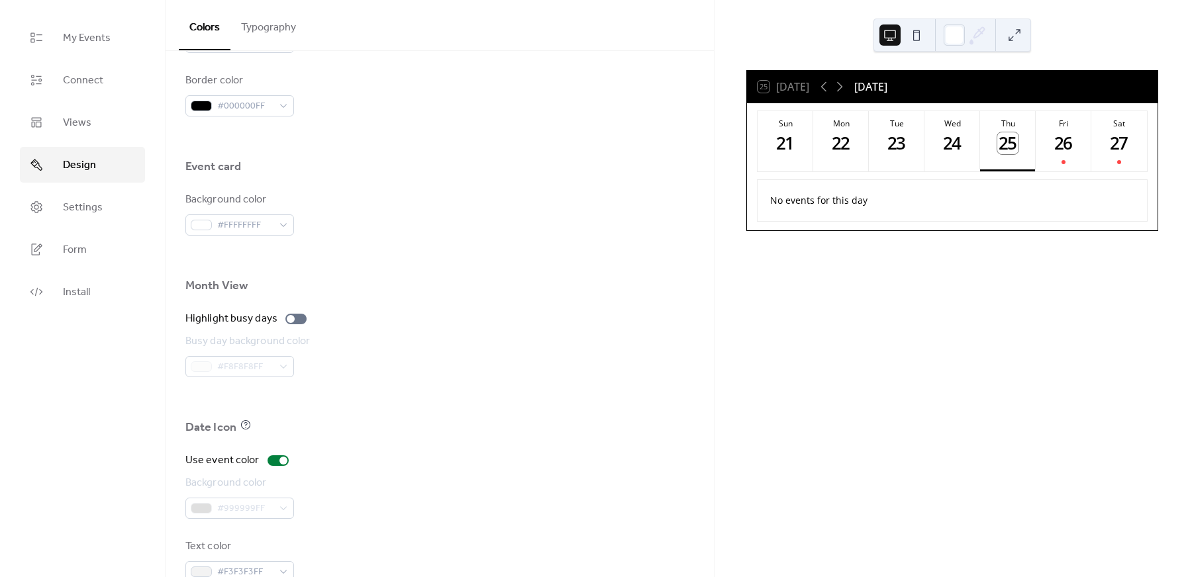
scroll to position [755, 0]
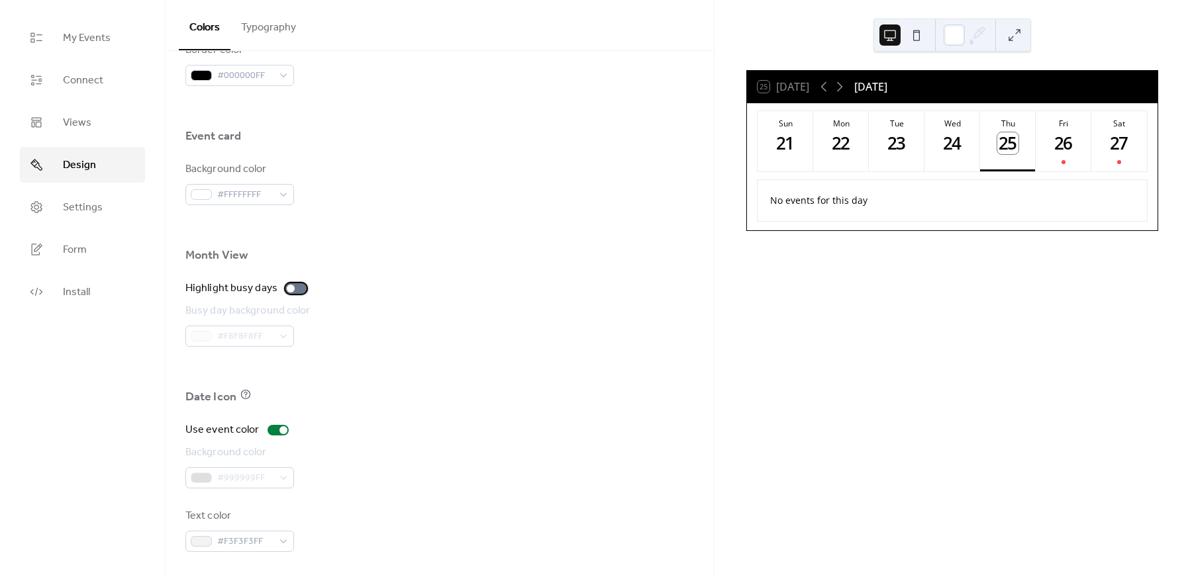
click at [297, 285] on div at bounding box center [295, 288] width 21 height 11
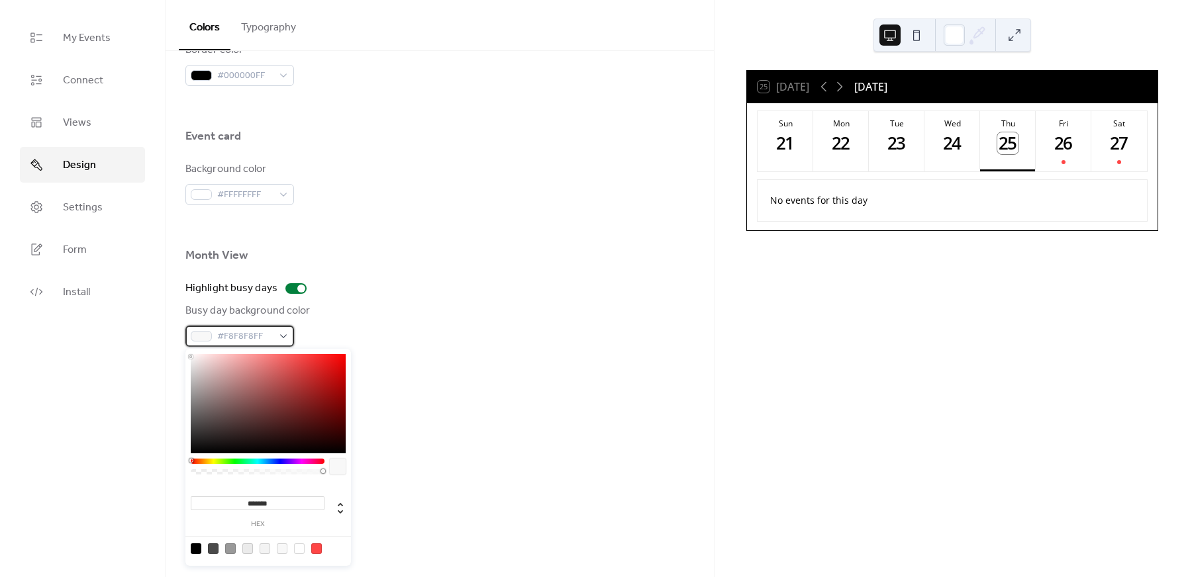
click at [272, 340] on span "#F8F8F8FF" at bounding box center [245, 337] width 56 height 16
drag, startPoint x: 233, startPoint y: 383, endPoint x: 329, endPoint y: 359, distance: 98.7
click at [329, 359] on div at bounding box center [268, 403] width 155 height 99
type input "***"
drag, startPoint x: 279, startPoint y: 473, endPoint x: 251, endPoint y: 473, distance: 28.5
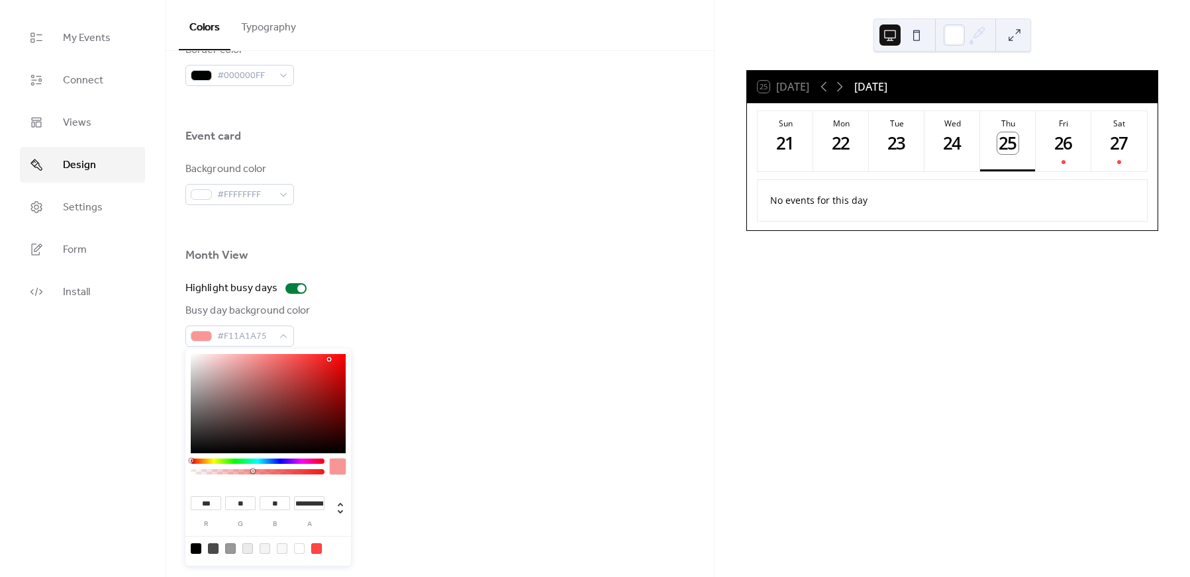
click at [251, 473] on div at bounding box center [258, 471] width 130 height 5
type input "**********"
click at [246, 473] on div at bounding box center [258, 471] width 130 height 5
type input "***"
type input "**"
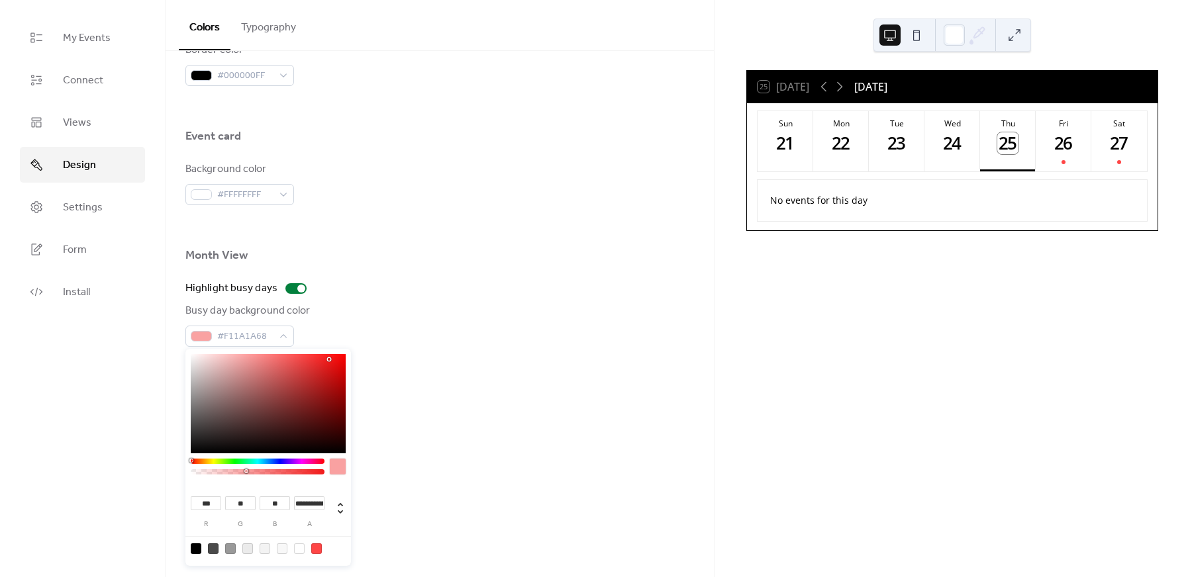
type input "**"
click at [335, 366] on div at bounding box center [268, 403] width 155 height 99
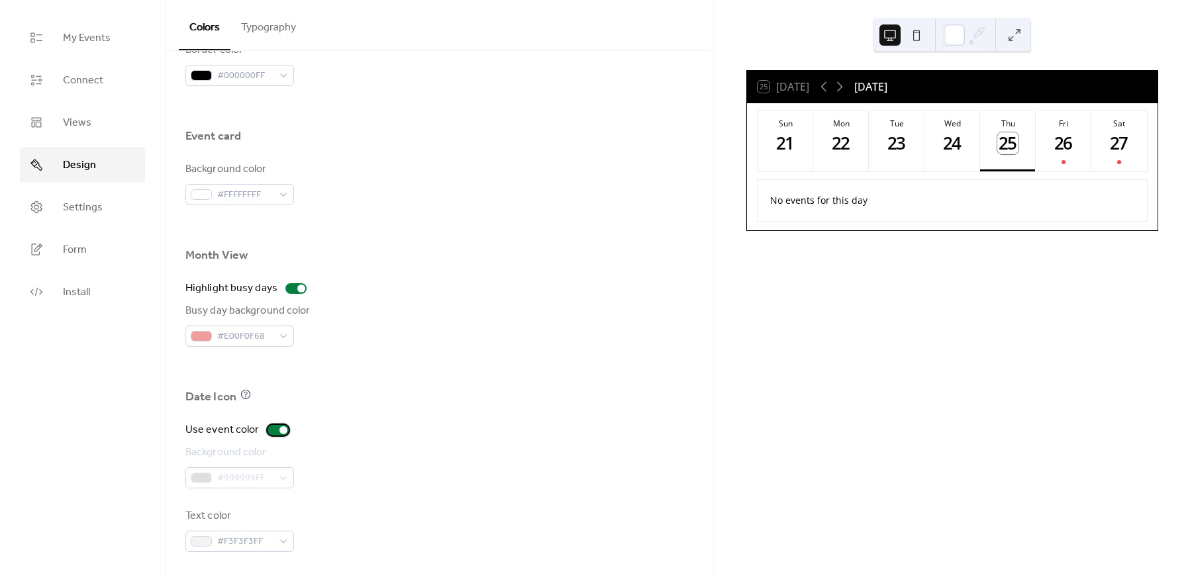
click at [271, 425] on div at bounding box center [277, 430] width 21 height 11
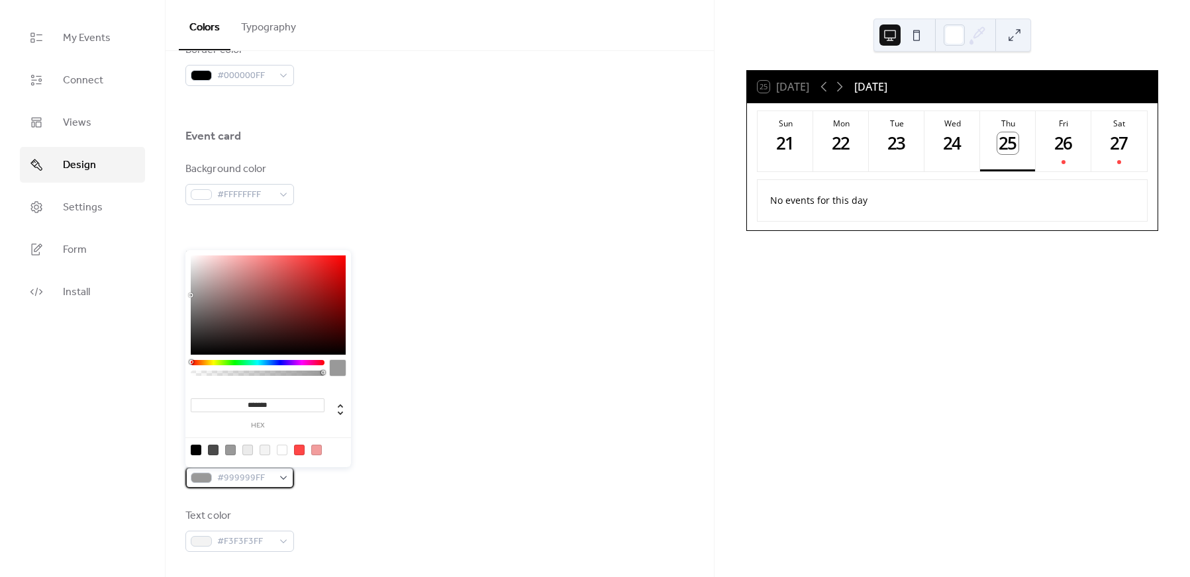
click at [263, 477] on span "#999999FF" at bounding box center [245, 479] width 56 height 16
drag, startPoint x: 395, startPoint y: 459, endPoint x: 385, endPoint y: 458, distance: 10.7
click at [396, 459] on div "Background color #999999FF" at bounding box center [439, 467] width 508 height 44
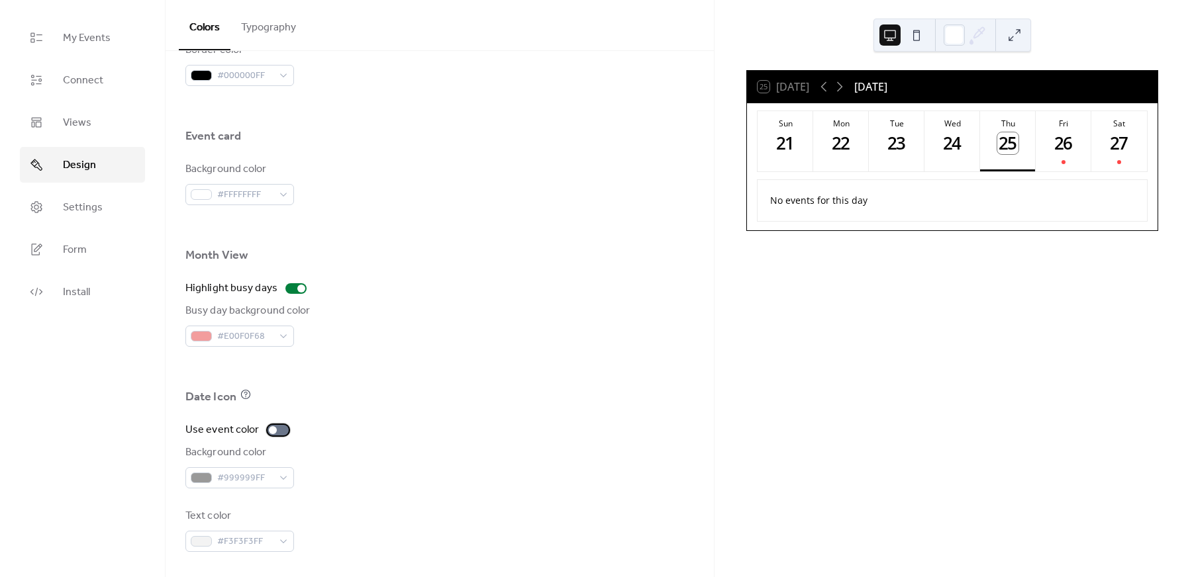
click at [270, 426] on div at bounding box center [273, 430] width 8 height 8
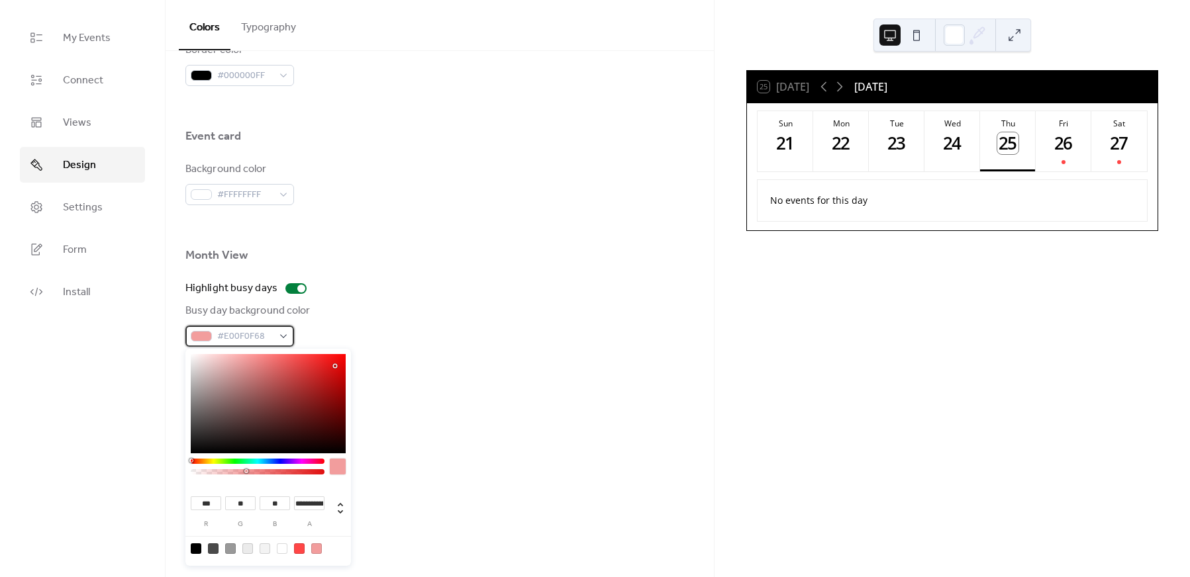
click at [267, 330] on span "#E00F0F68" at bounding box center [245, 337] width 56 height 16
click at [297, 292] on div at bounding box center [295, 288] width 21 height 11
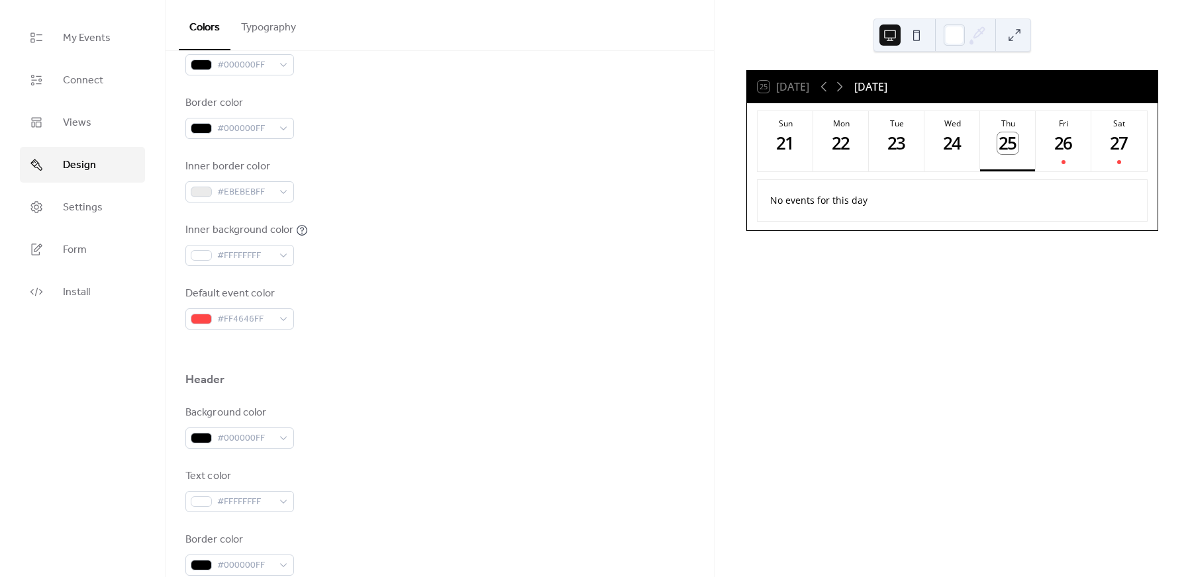
scroll to position [226, 0]
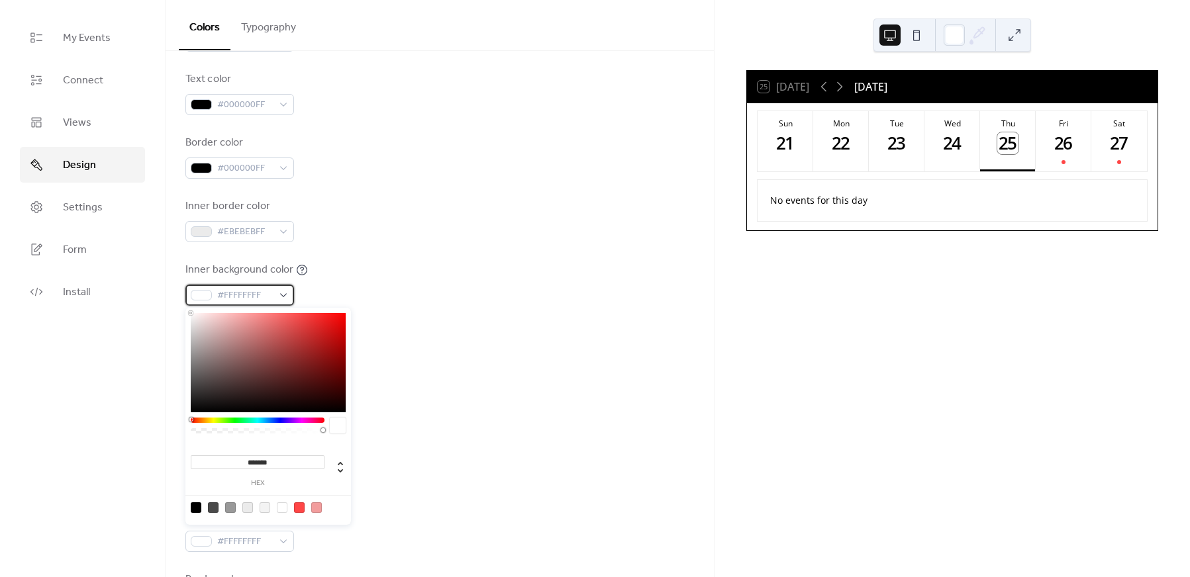
click at [280, 295] on div "#FFFFFFFF" at bounding box center [239, 295] width 109 height 21
click at [287, 325] on div at bounding box center [268, 362] width 155 height 99
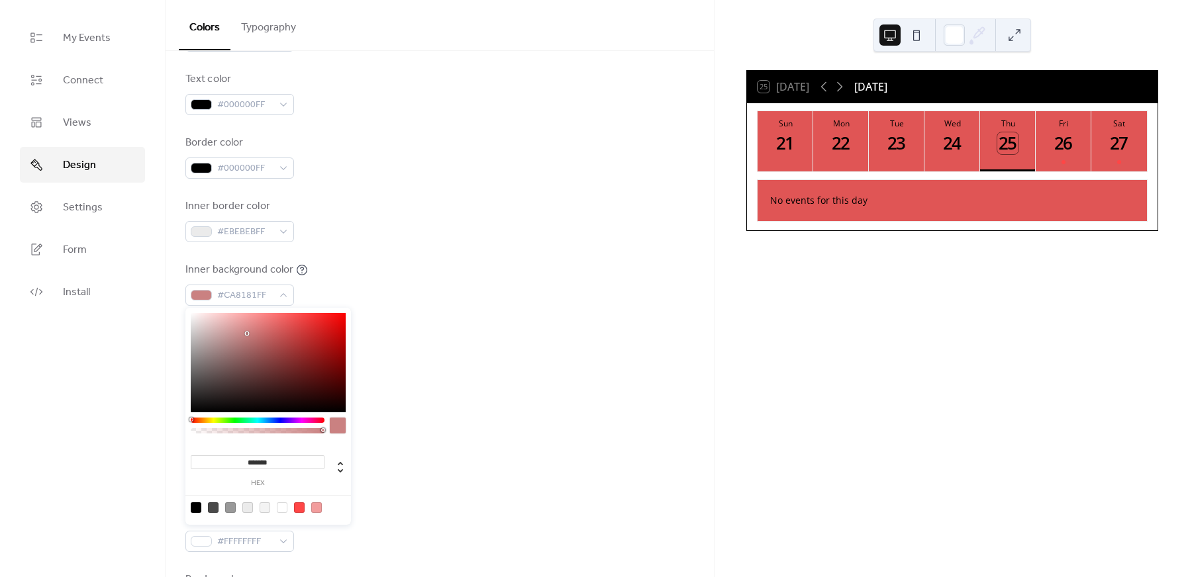
type input "*******"
drag, startPoint x: 246, startPoint y: 334, endPoint x: 145, endPoint y: 296, distance: 108.1
click at [145, 296] on body "My Events Connect Views Design Settings Form Install Design Colors Typography C…" at bounding box center [595, 288] width 1190 height 577
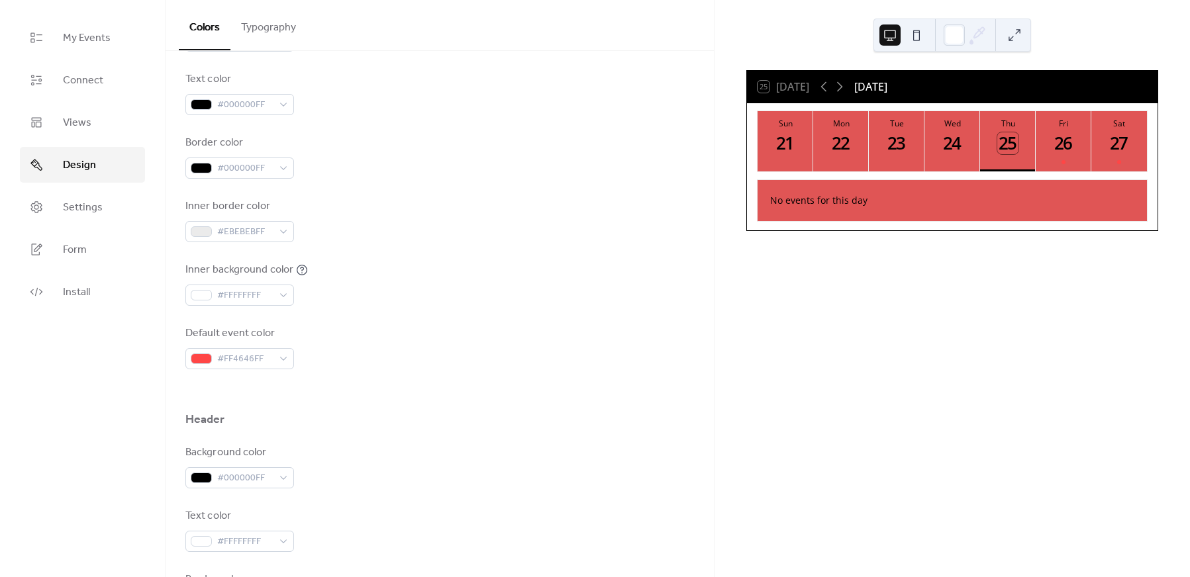
click at [394, 327] on div "Default event color #FF4646FF" at bounding box center [439, 348] width 508 height 44
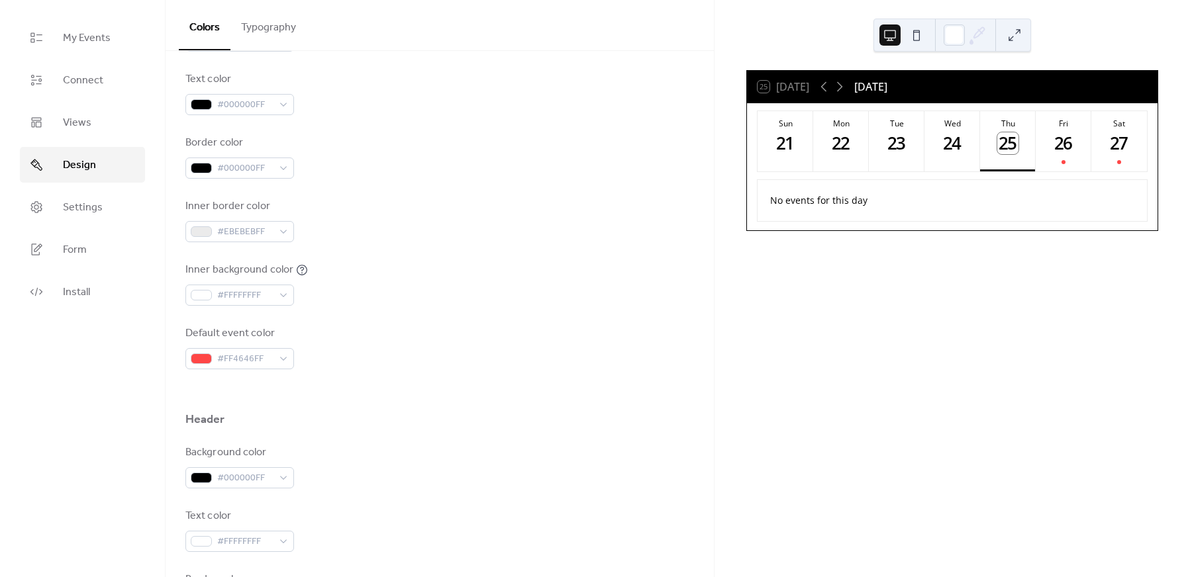
click at [394, 327] on div "Default event color #FF4646FF" at bounding box center [439, 348] width 508 height 44
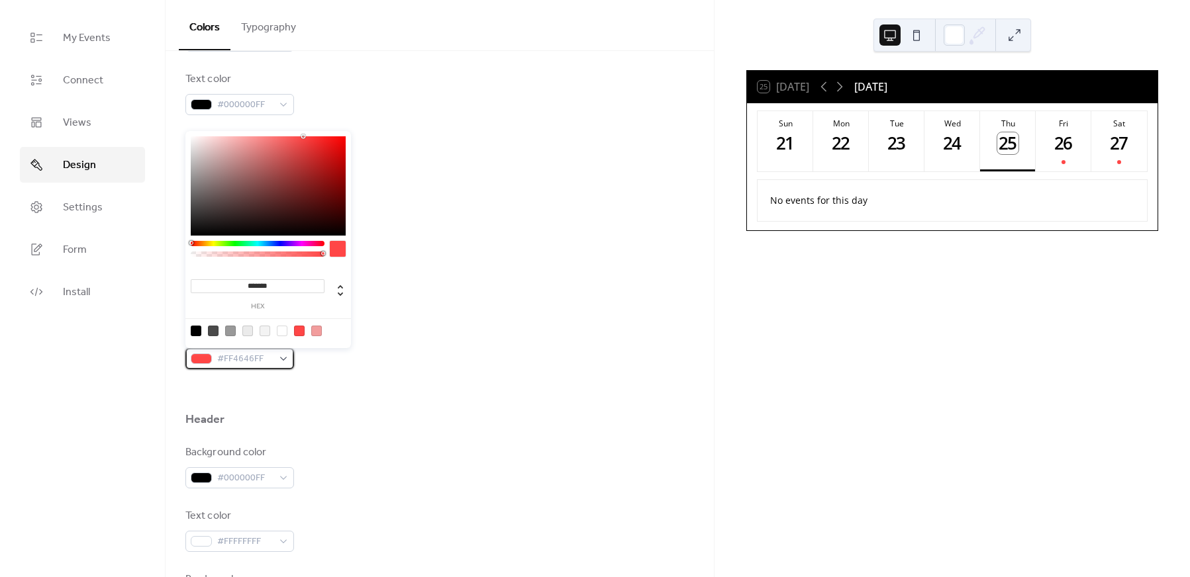
click at [278, 356] on div "#FF4646FF" at bounding box center [239, 358] width 109 height 21
click at [332, 367] on div "Default event color #FF4646FF" at bounding box center [439, 348] width 508 height 44
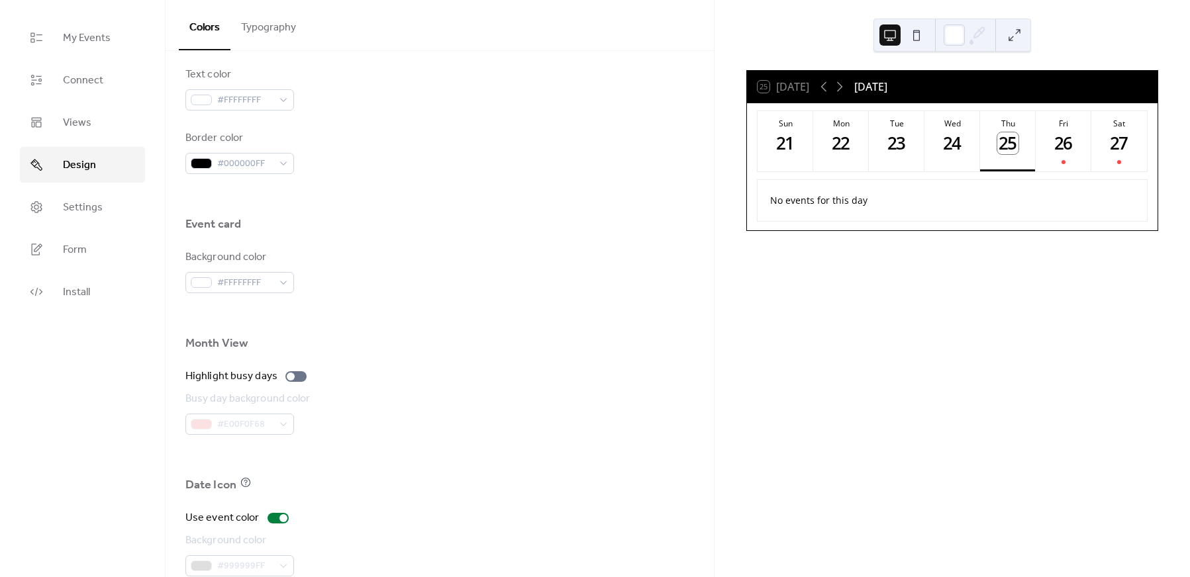
scroll to position [755, 0]
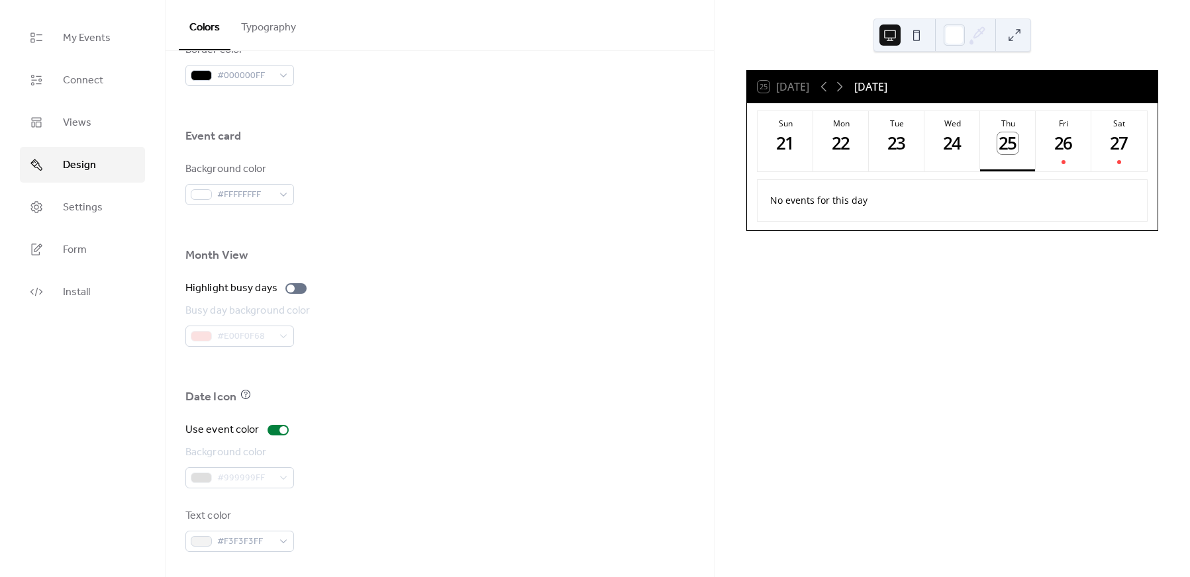
click at [428, 116] on div at bounding box center [439, 107] width 508 height 42
